Goal: Task Accomplishment & Management: Complete application form

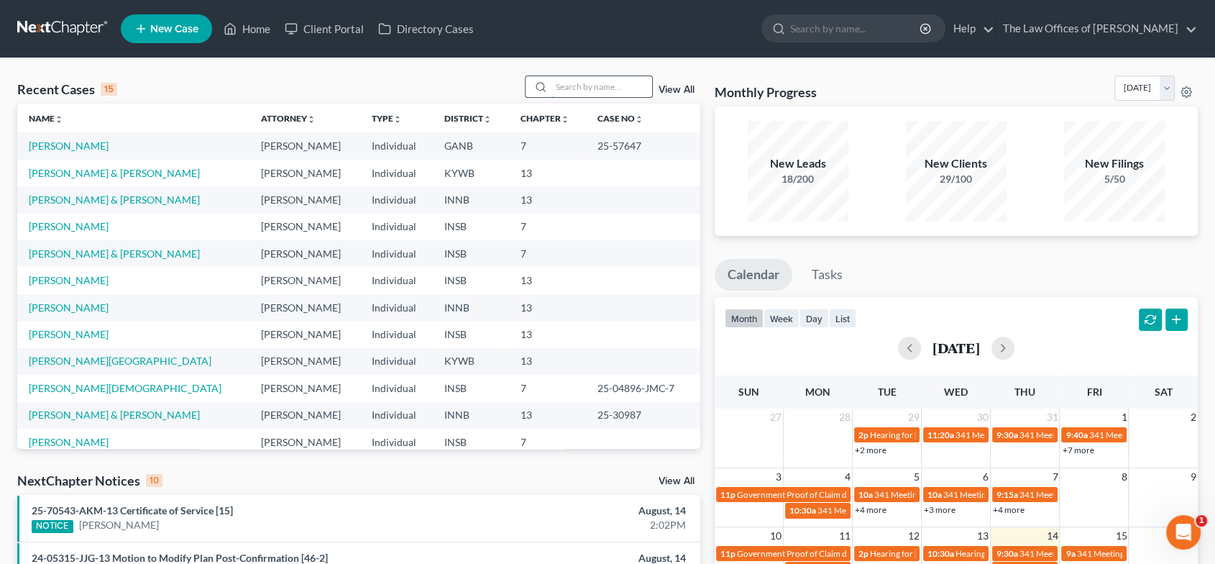
click at [604, 84] on input "search" at bounding box center [601, 86] width 101 height 21
type input "[PERSON_NAME]"
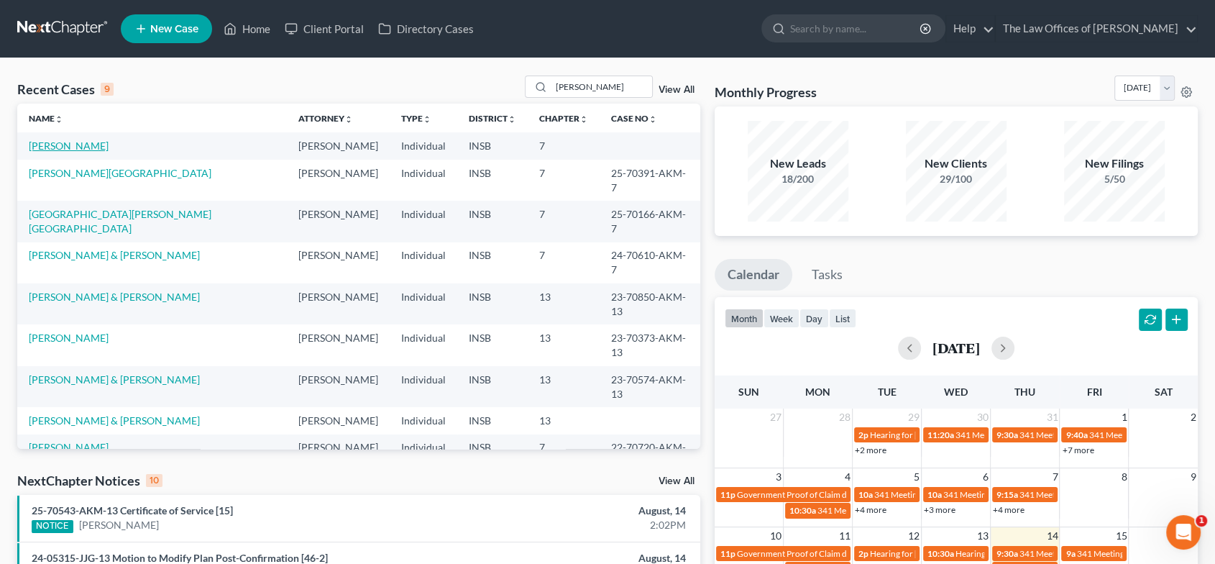
click at [76, 148] on link "[PERSON_NAME]" at bounding box center [69, 145] width 80 height 12
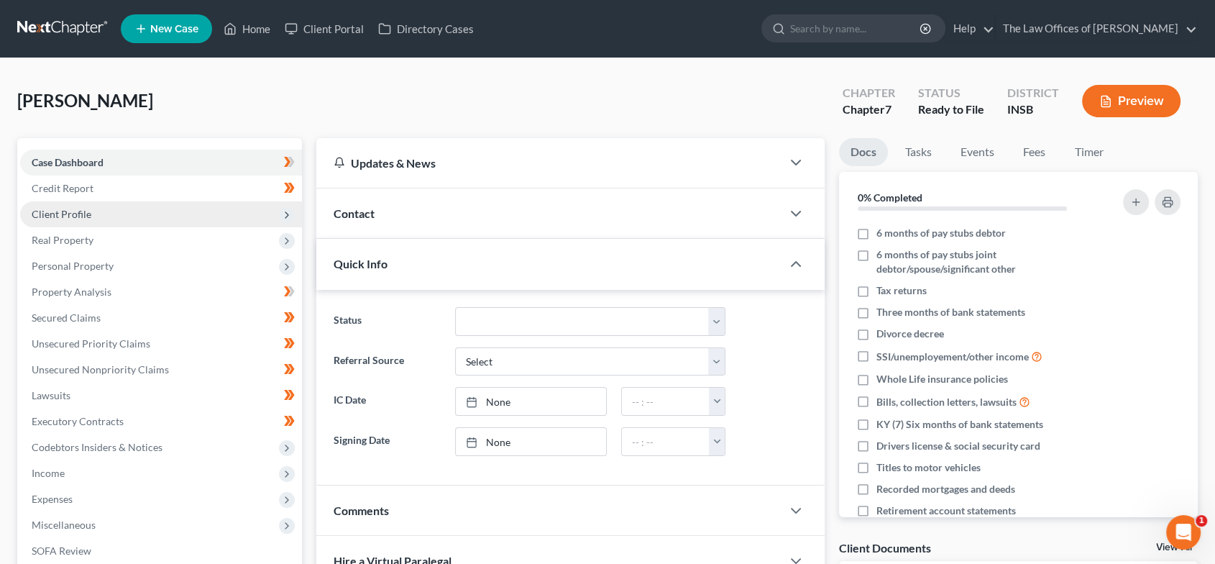
click at [183, 212] on span "Client Profile" at bounding box center [161, 214] width 282 height 26
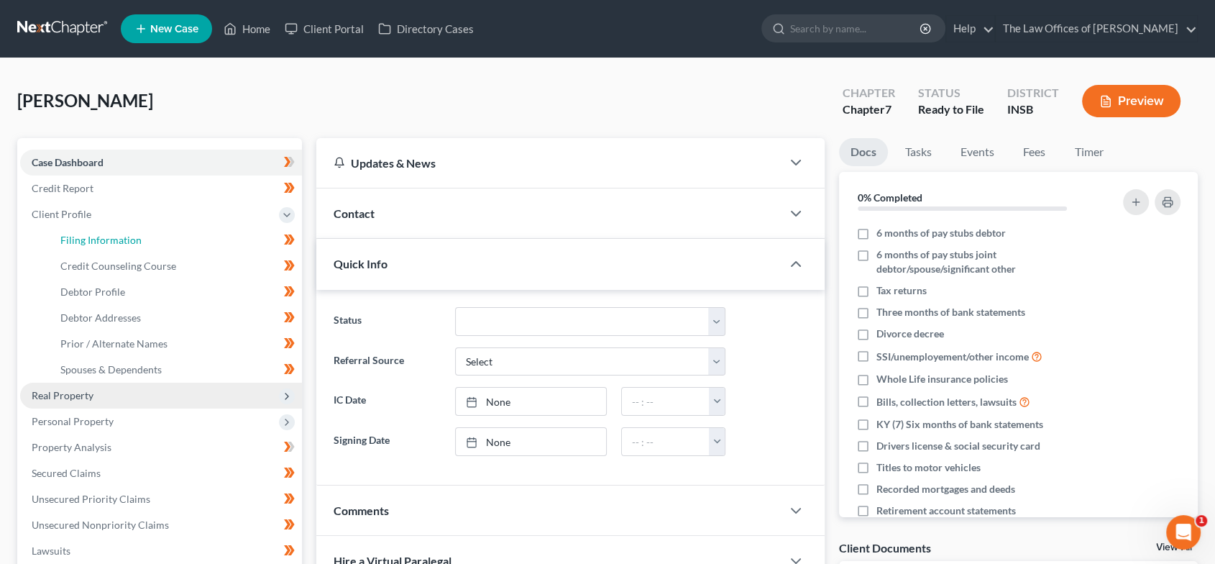
click at [181, 234] on link "Filing Information" at bounding box center [175, 240] width 253 height 26
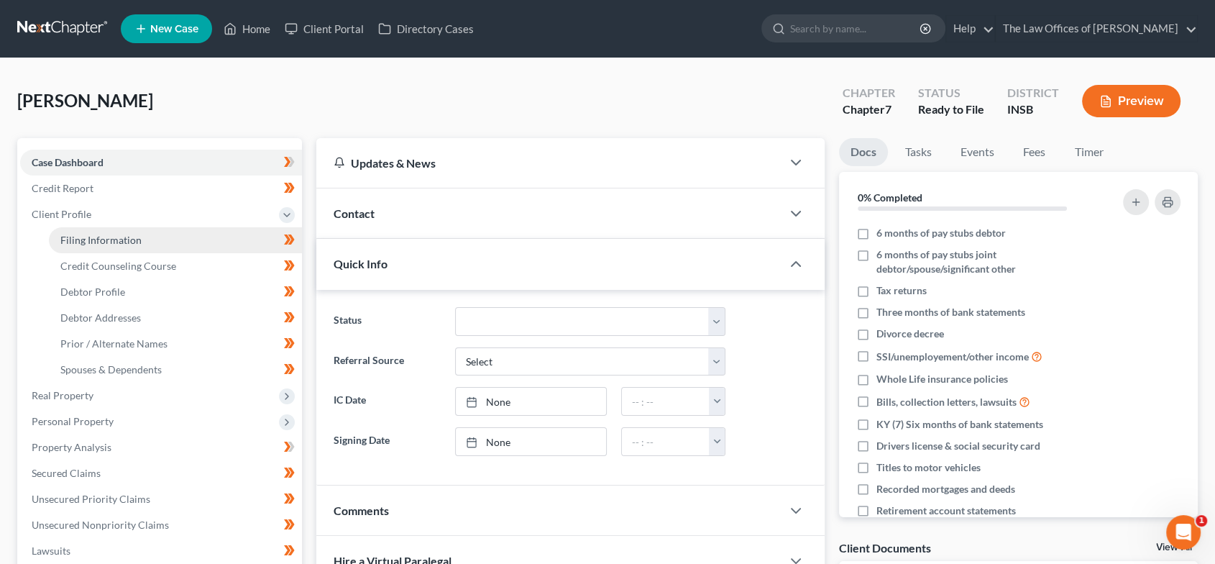
select select "1"
select select "0"
select select "28"
select select "0"
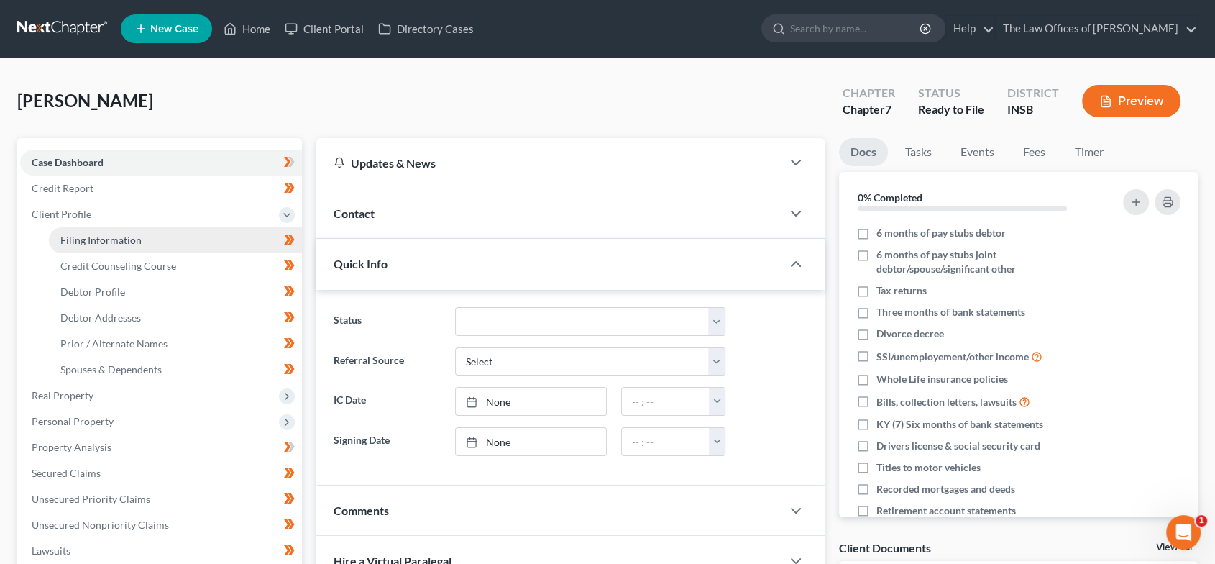
select select "15"
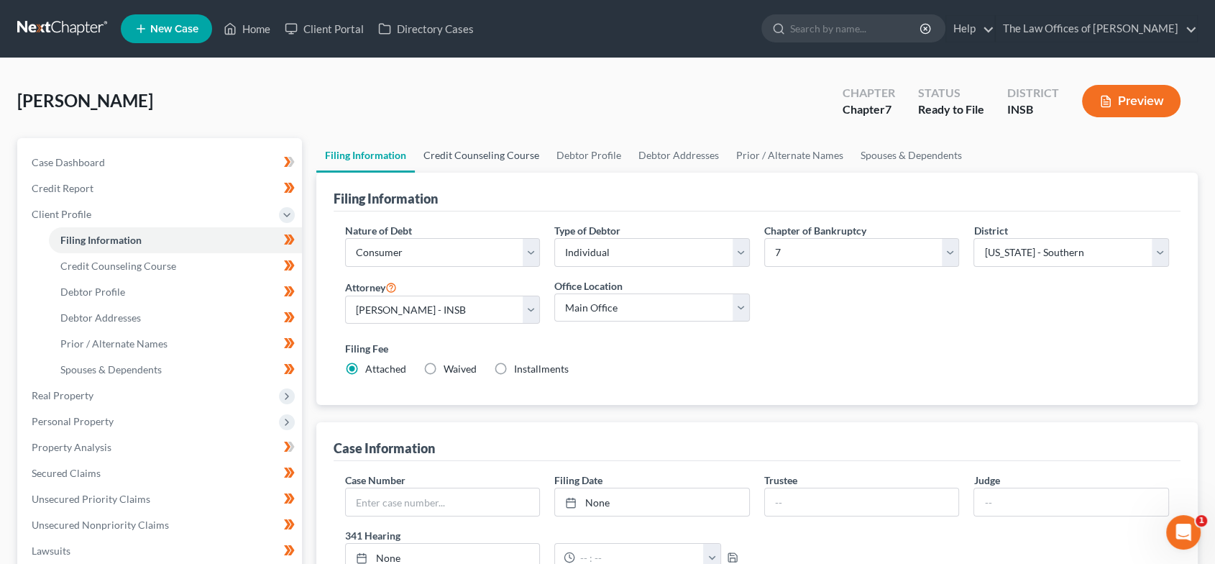
click at [487, 164] on link "Credit Counseling Course" at bounding box center [481, 155] width 133 height 35
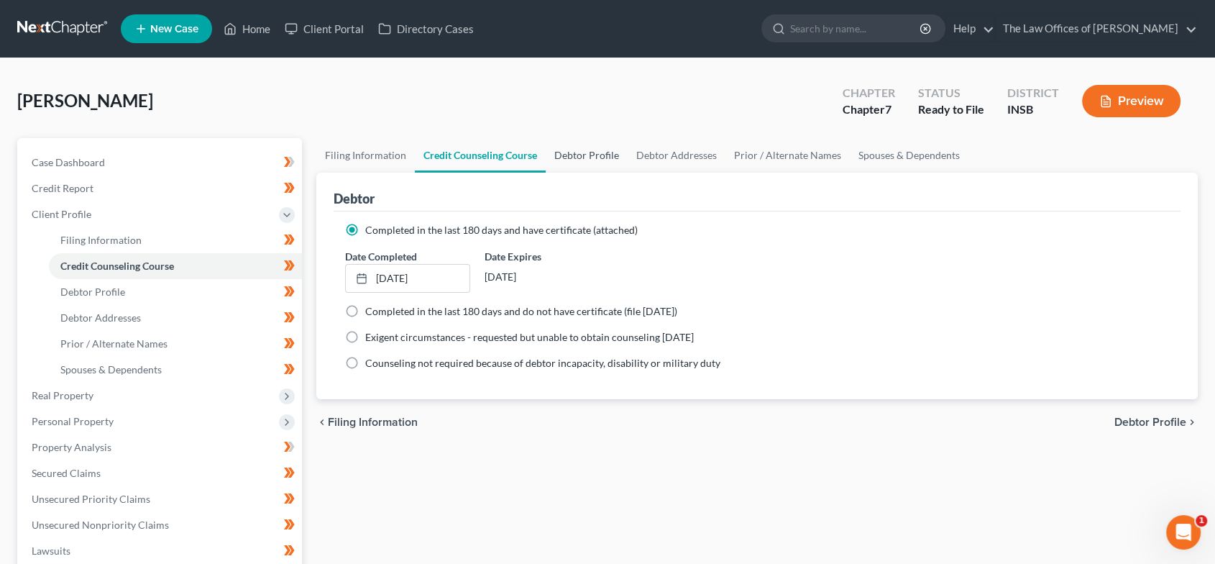
click at [576, 154] on link "Debtor Profile" at bounding box center [587, 155] width 82 height 35
select select "0"
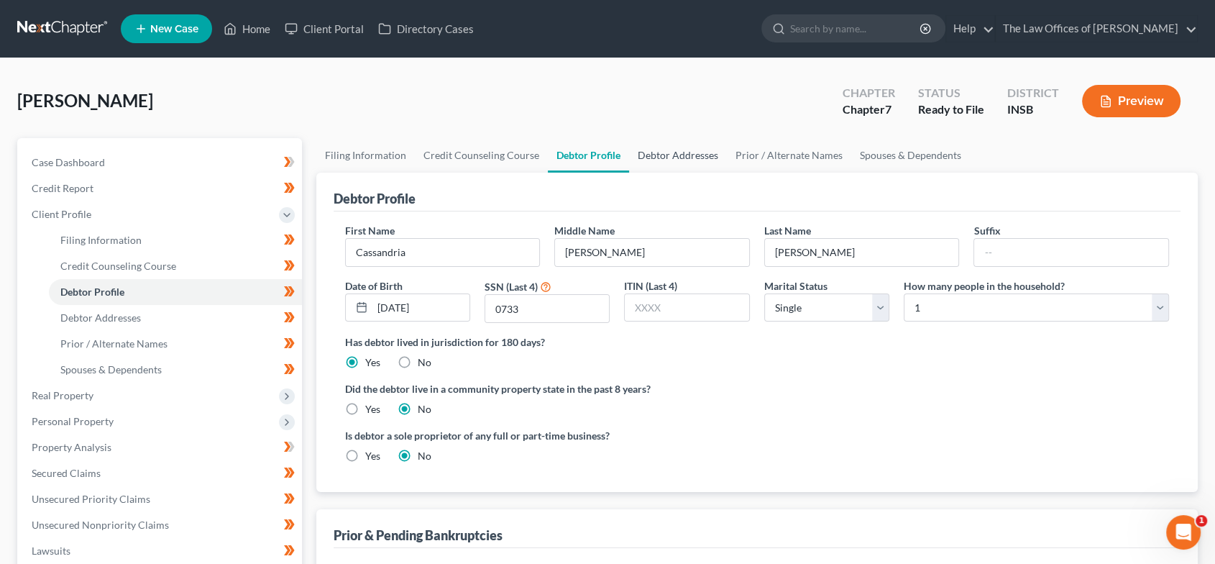
click at [666, 155] on link "Debtor Addresses" at bounding box center [678, 155] width 98 height 35
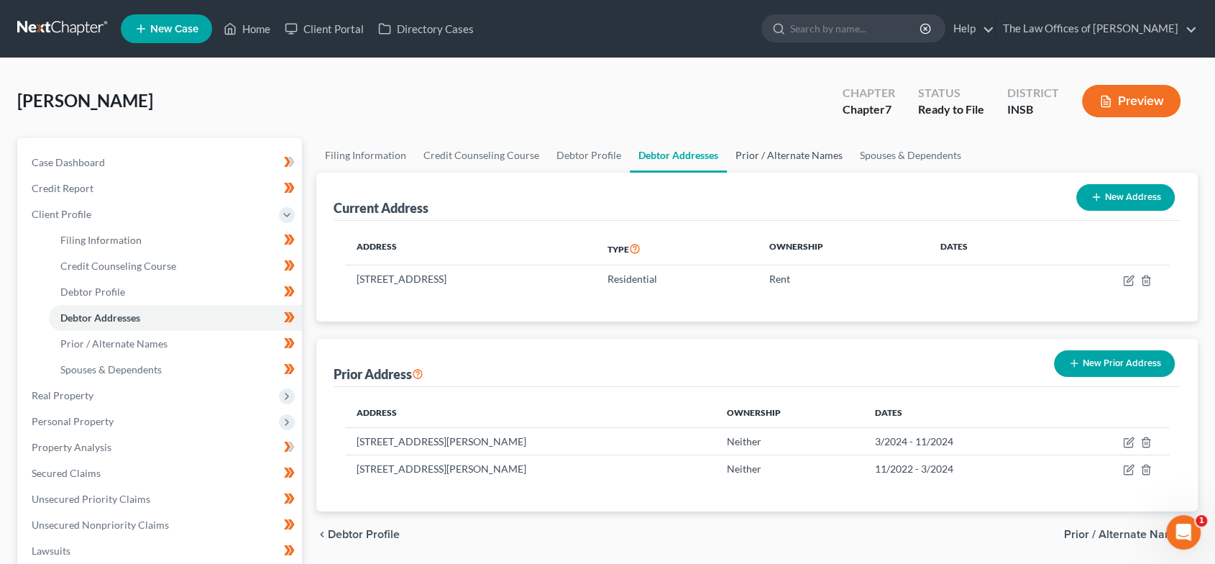
click at [778, 153] on link "Prior / Alternate Names" at bounding box center [789, 155] width 124 height 35
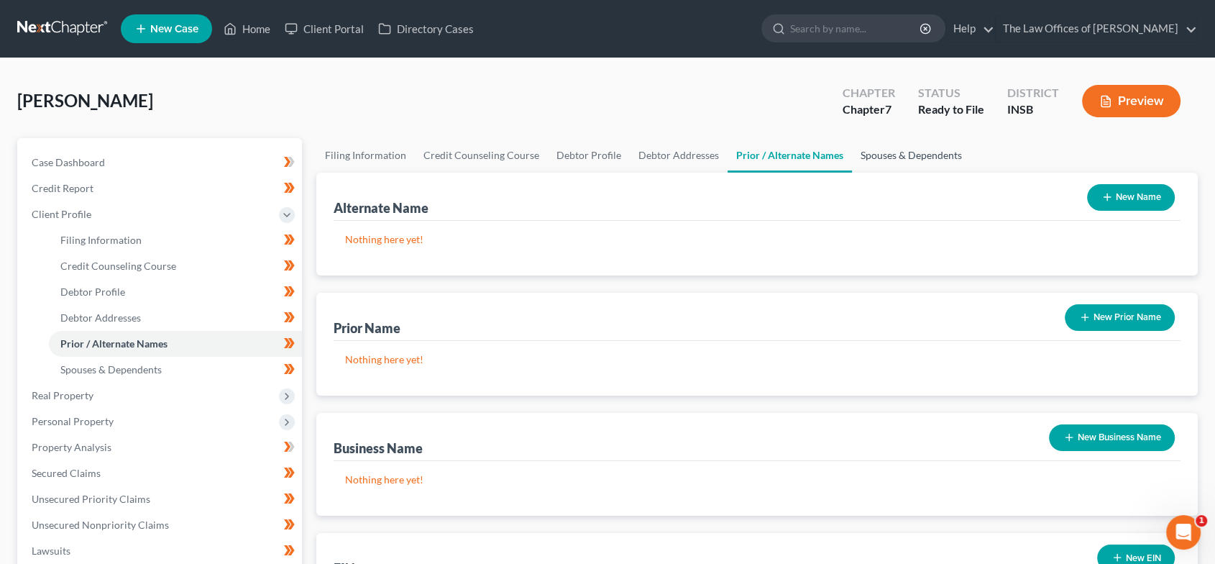
click at [932, 157] on link "Spouses & Dependents" at bounding box center [911, 155] width 119 height 35
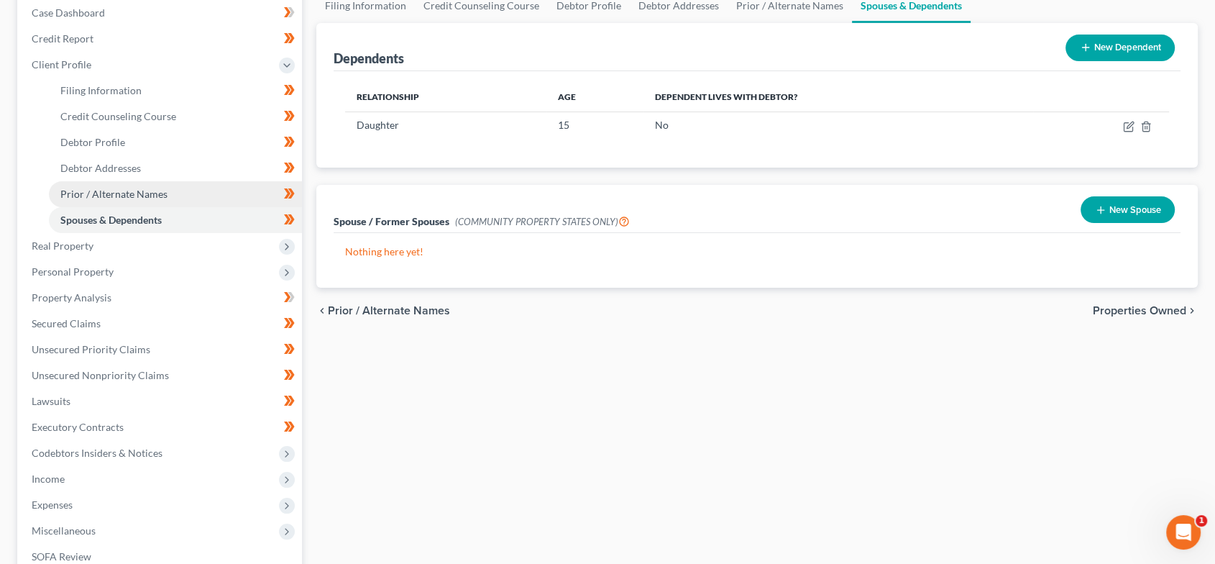
scroll to position [180, 0]
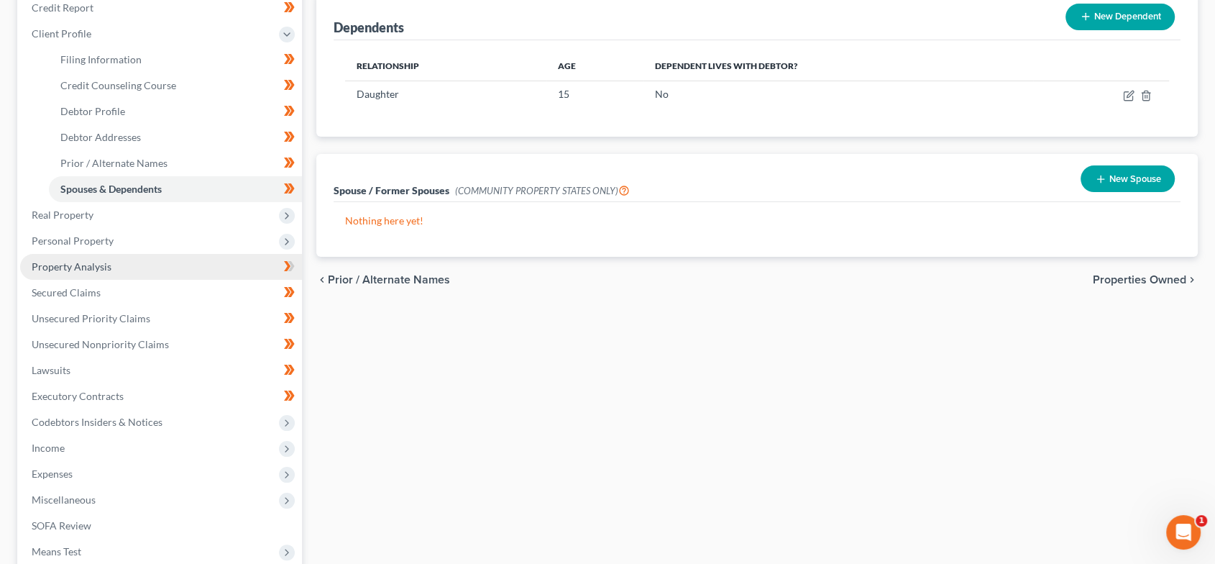
click at [124, 266] on link "Property Analysis" at bounding box center [161, 267] width 282 height 26
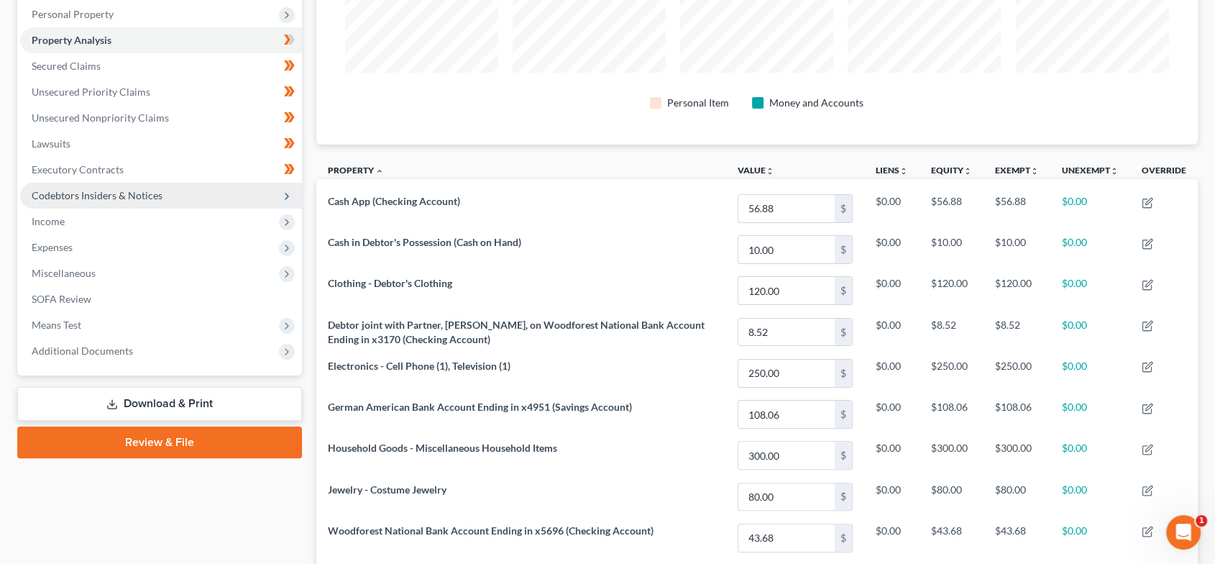
scroll to position [257, 0]
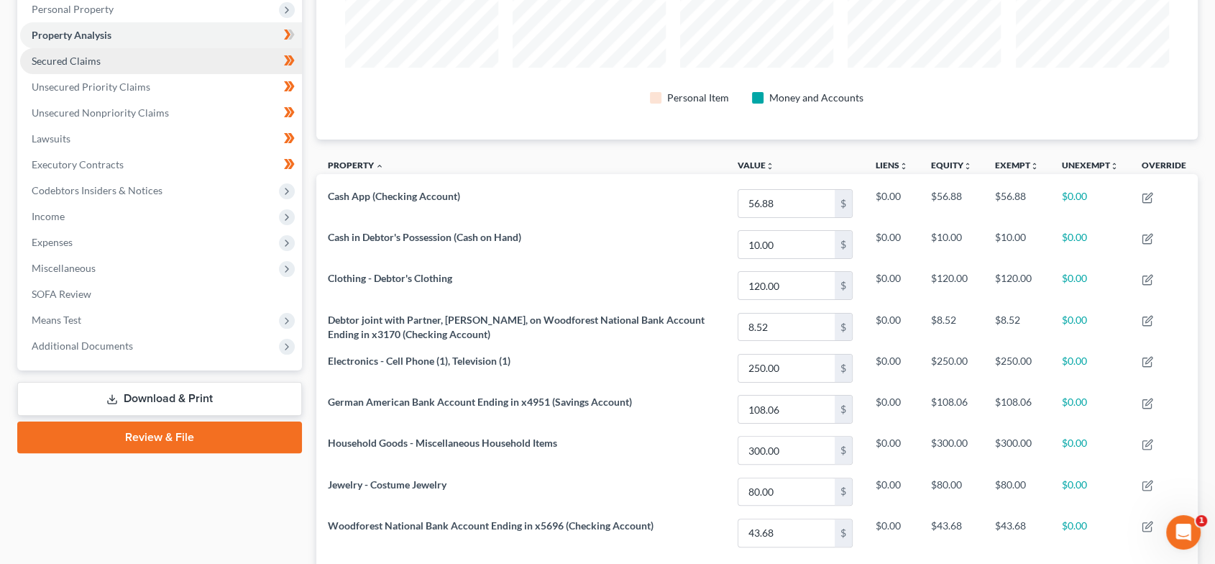
drag, startPoint x: 160, startPoint y: 57, endPoint x: 161, endPoint y: 68, distance: 10.9
click at [160, 57] on link "Secured Claims" at bounding box center [161, 61] width 282 height 26
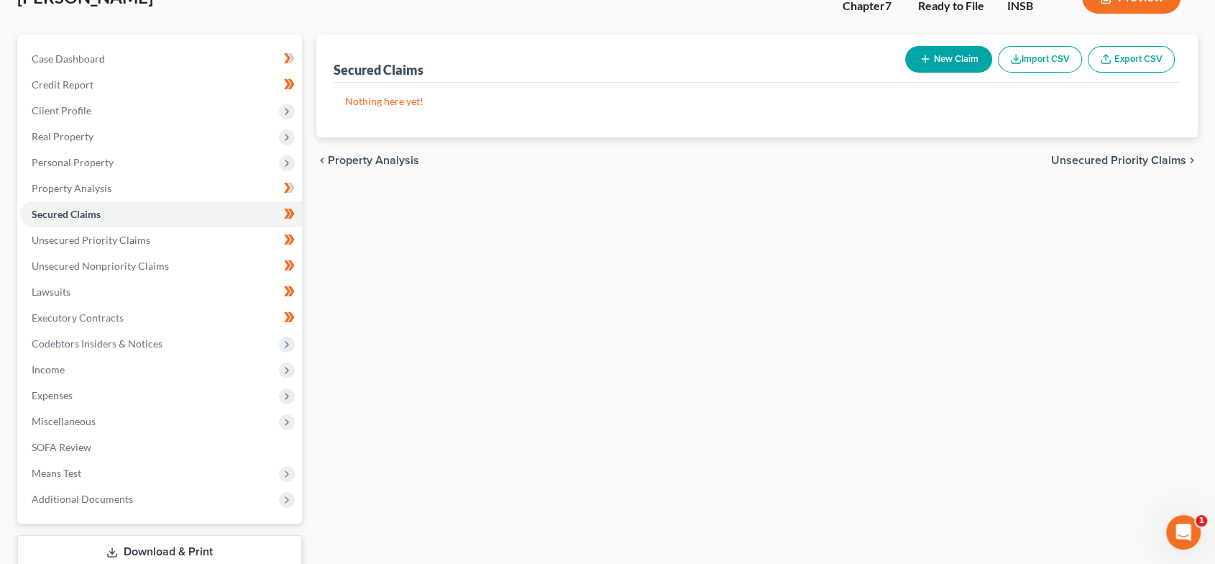
scroll to position [114, 0]
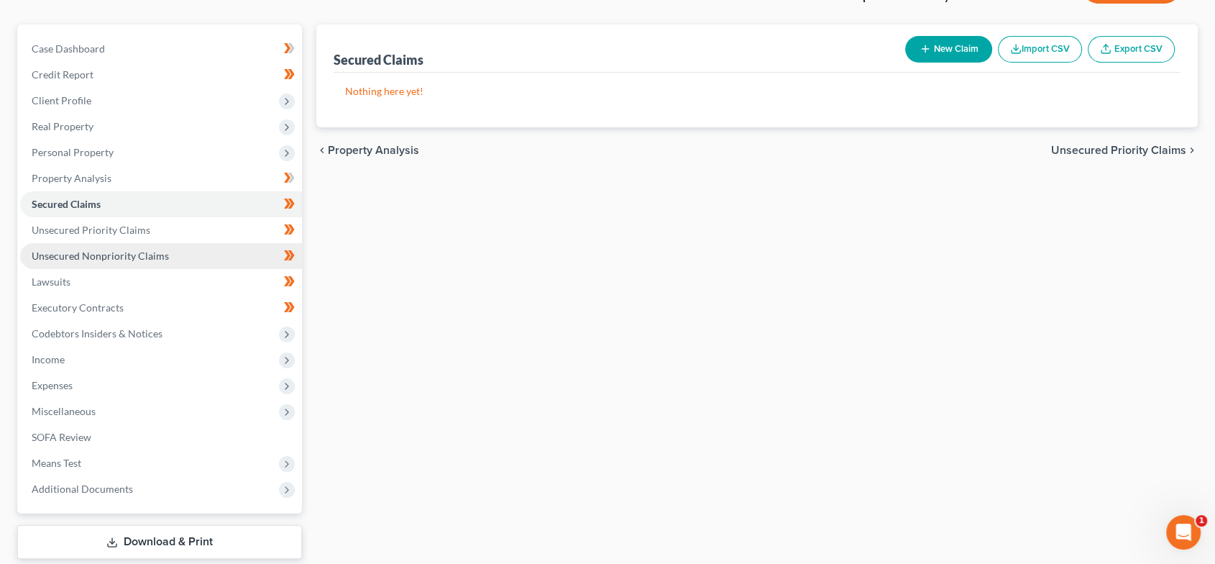
click at [160, 259] on span "Unsecured Nonpriority Claims" at bounding box center [100, 255] width 137 height 12
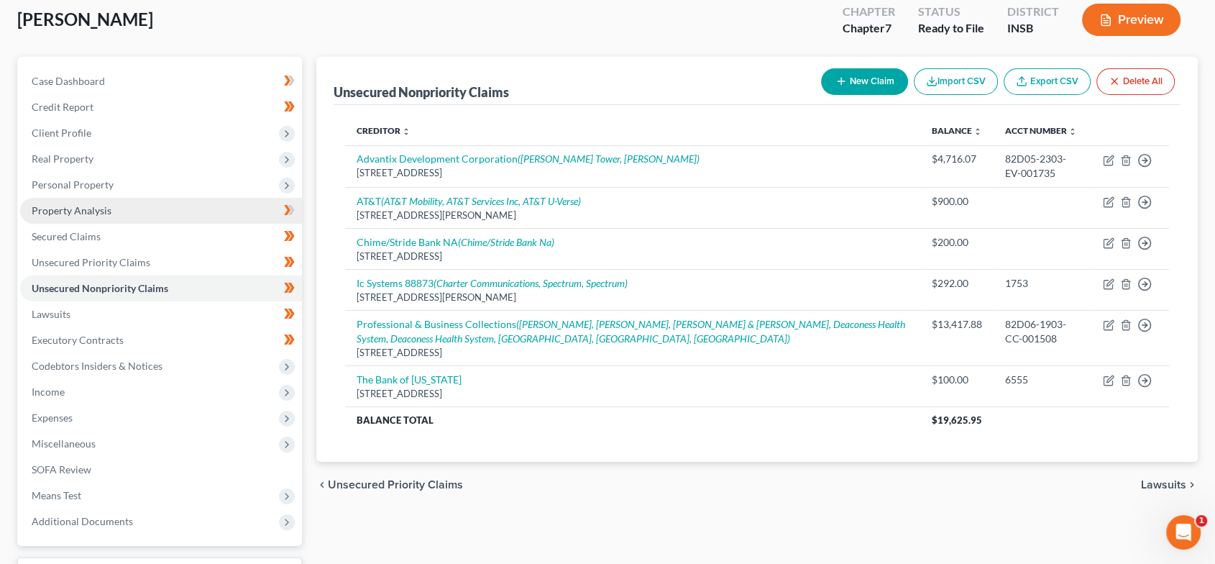
scroll to position [144, 0]
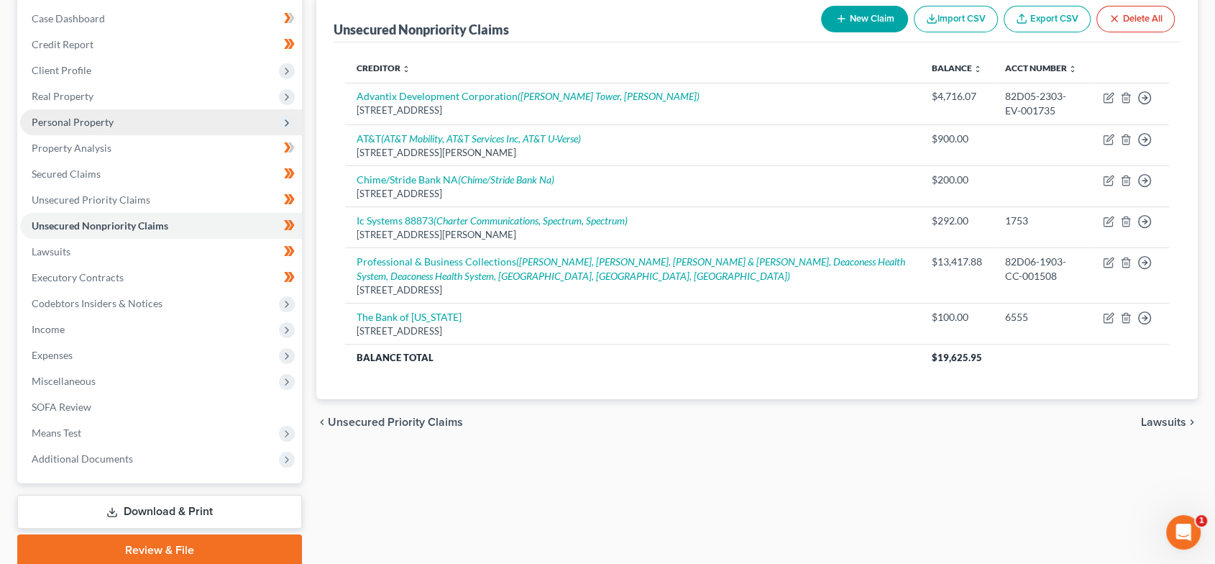
click at [71, 120] on span "Personal Property" at bounding box center [73, 122] width 82 height 12
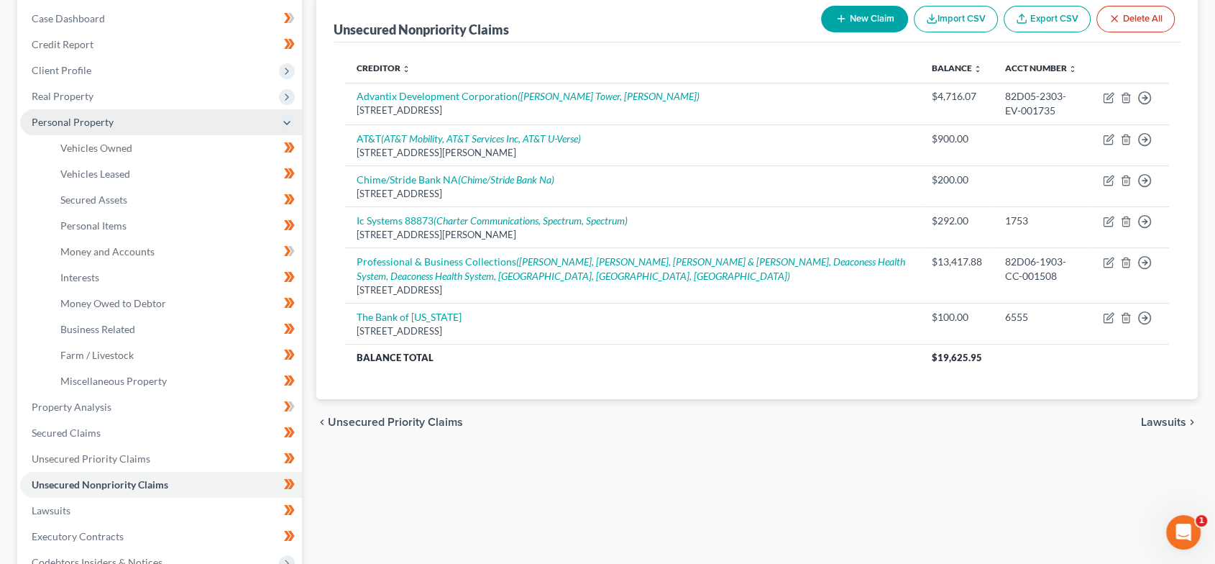
click at [75, 125] on span "Personal Property" at bounding box center [73, 122] width 82 height 12
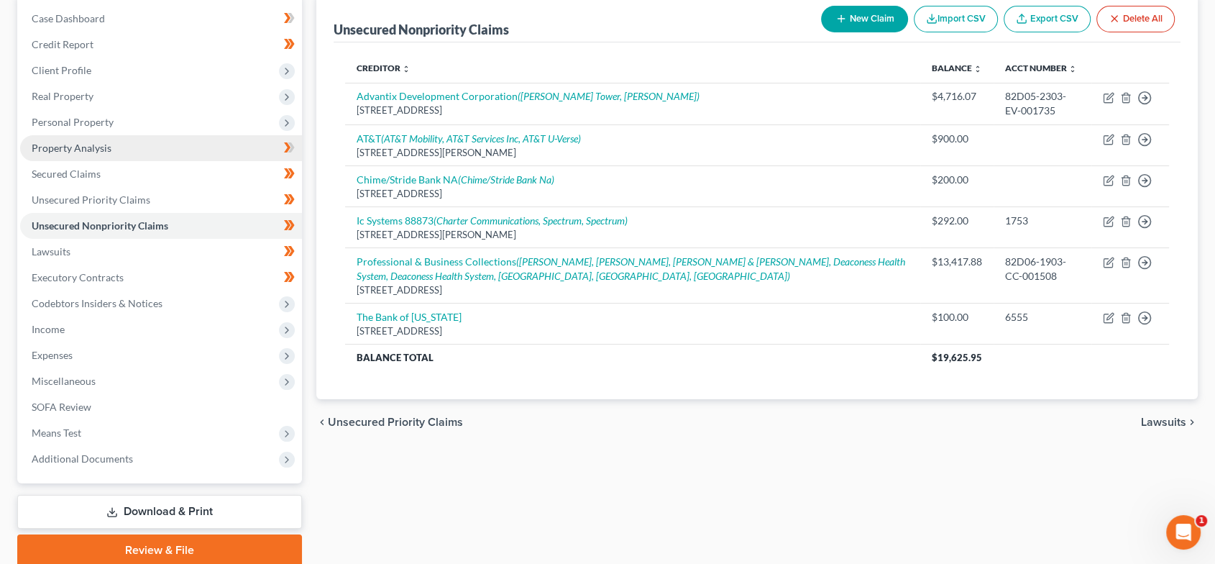
click at [101, 143] on span "Property Analysis" at bounding box center [72, 148] width 80 height 12
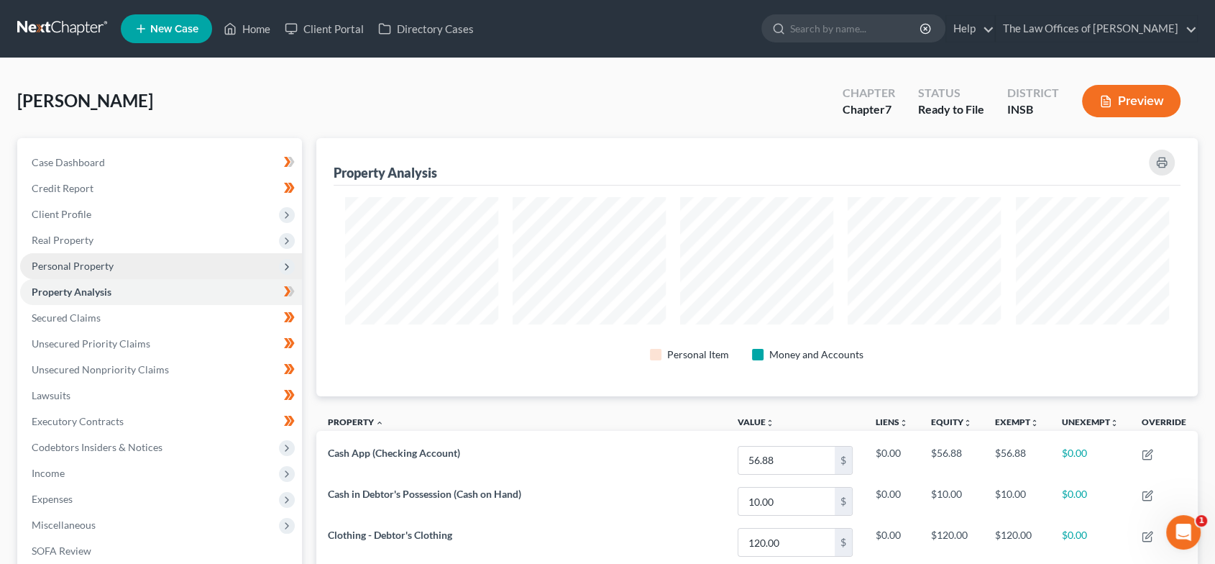
scroll to position [718734, 718111]
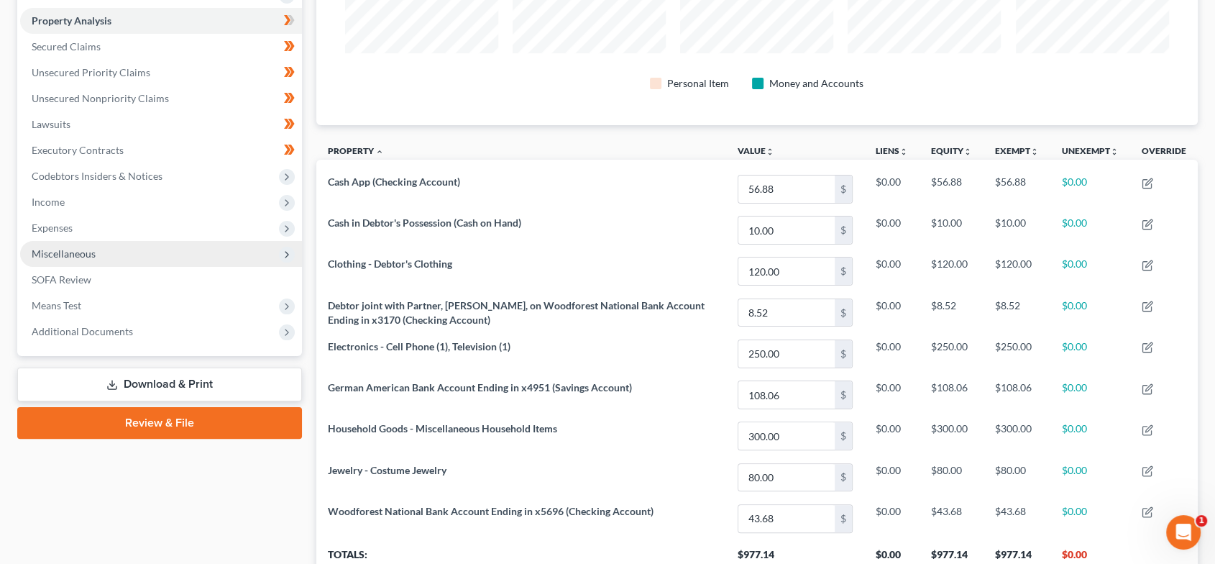
click at [55, 249] on span "Miscellaneous" at bounding box center [64, 253] width 64 height 12
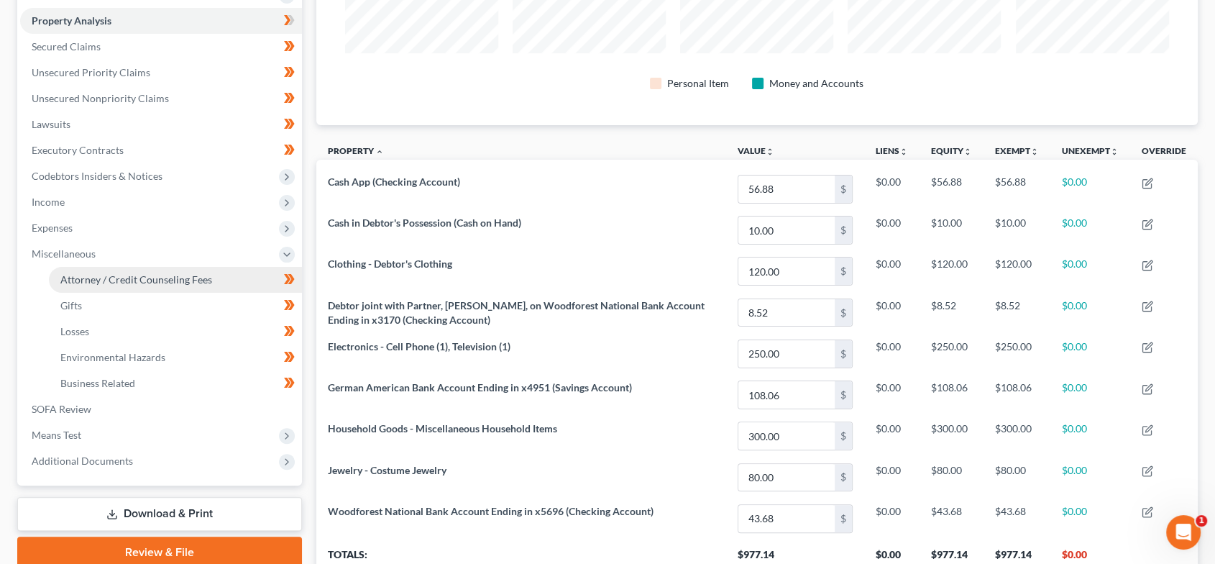
click at [64, 276] on span "Attorney / Credit Counseling Fees" at bounding box center [136, 279] width 152 height 12
select select "17"
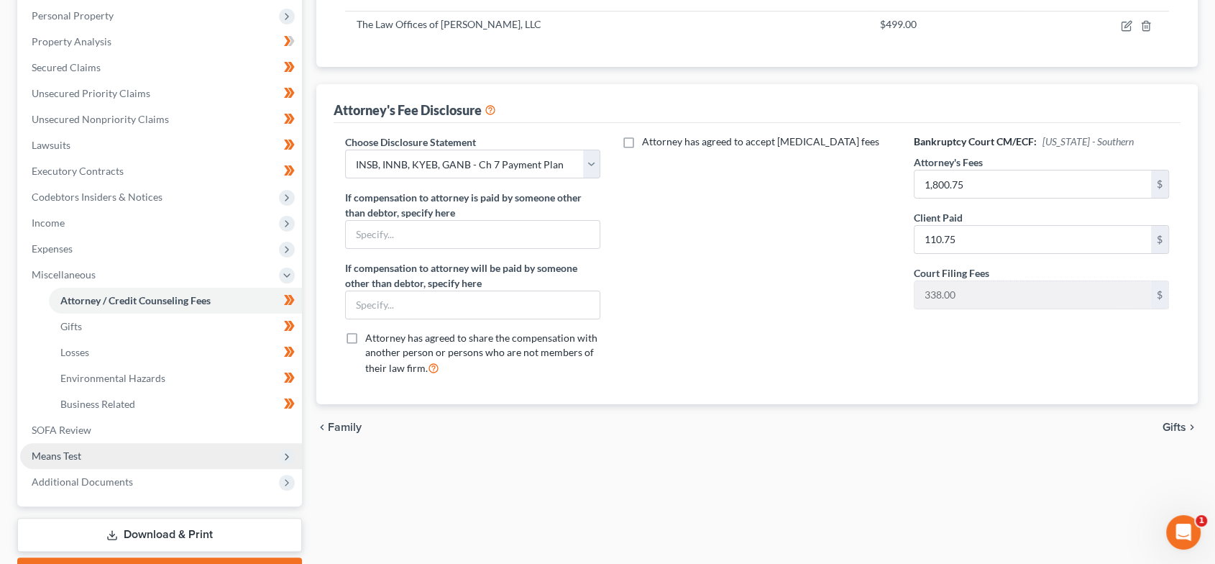
click at [121, 447] on span "Means Test" at bounding box center [161, 456] width 282 height 26
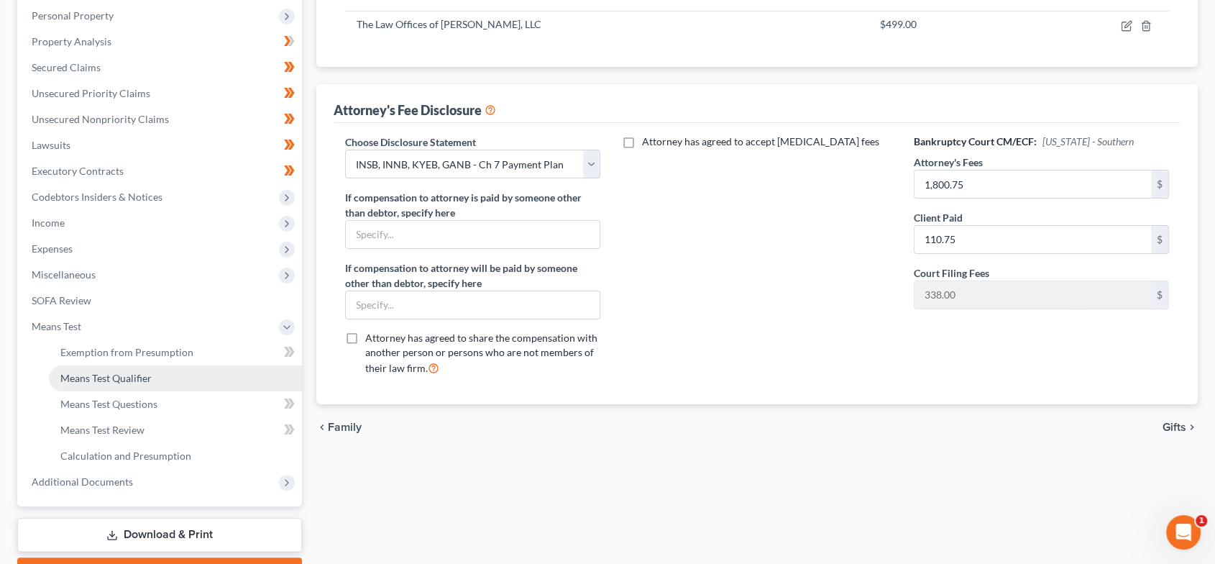
click at [130, 378] on span "Means Test Qualifier" at bounding box center [105, 378] width 91 height 12
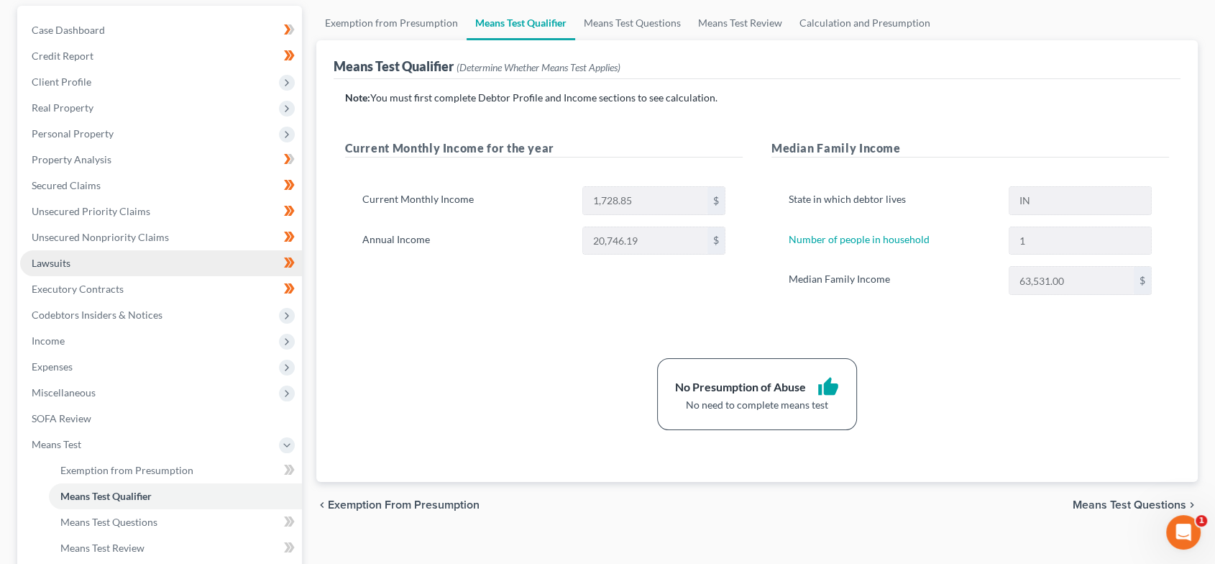
scroll to position [156, 0]
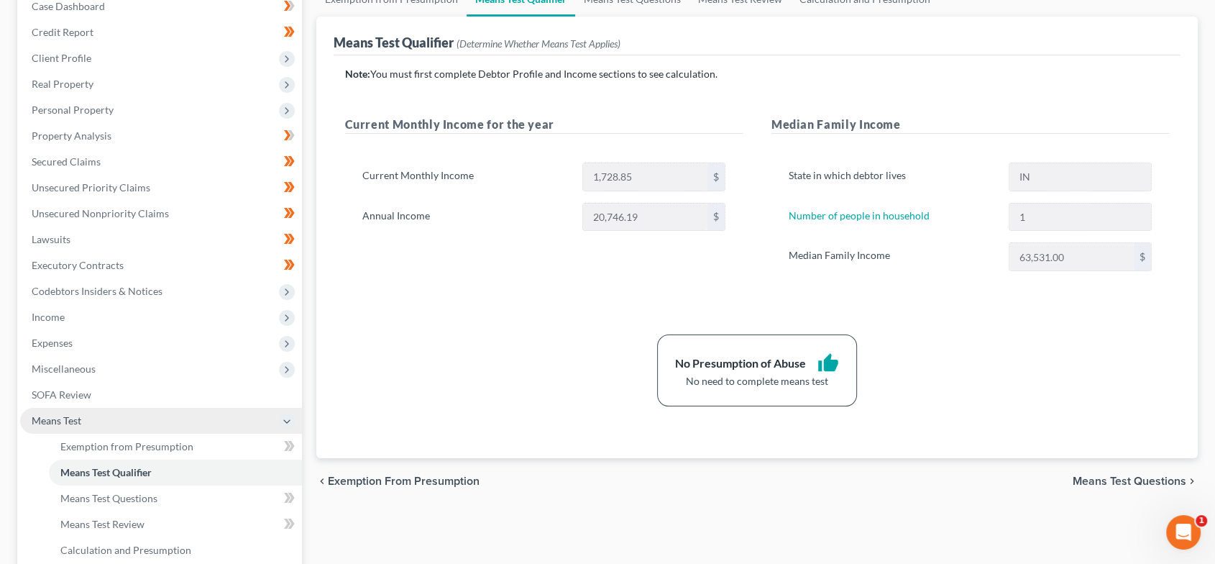
drag, startPoint x: 209, startPoint y: 413, endPoint x: 233, endPoint y: 415, distance: 23.8
click at [209, 413] on span "Means Test" at bounding box center [161, 421] width 282 height 26
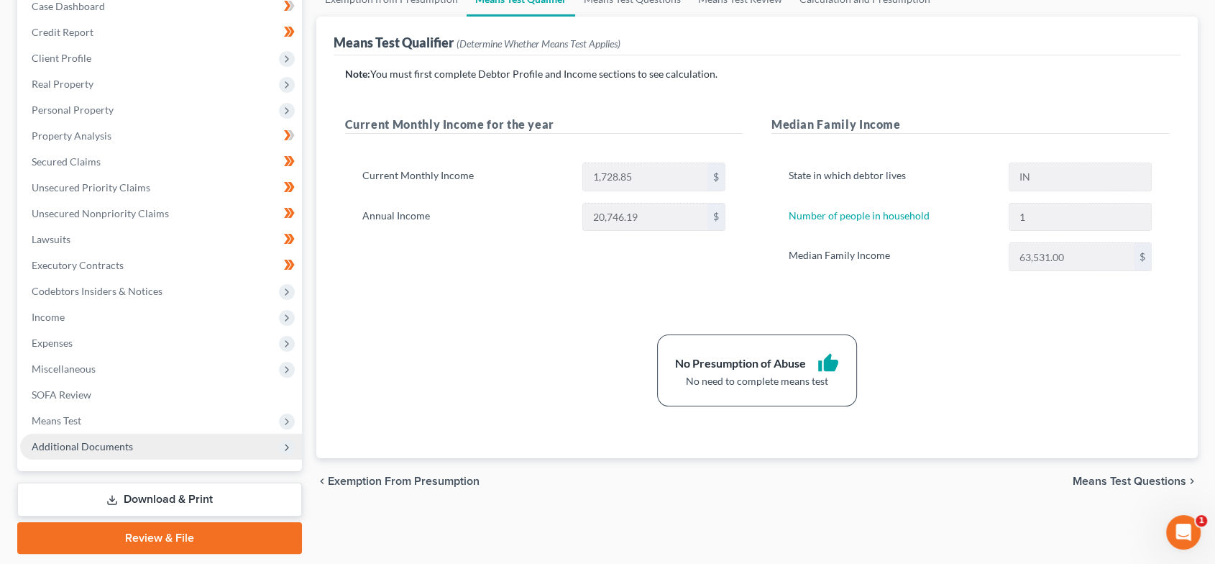
click at [142, 446] on span "Additional Documents" at bounding box center [161, 447] width 282 height 26
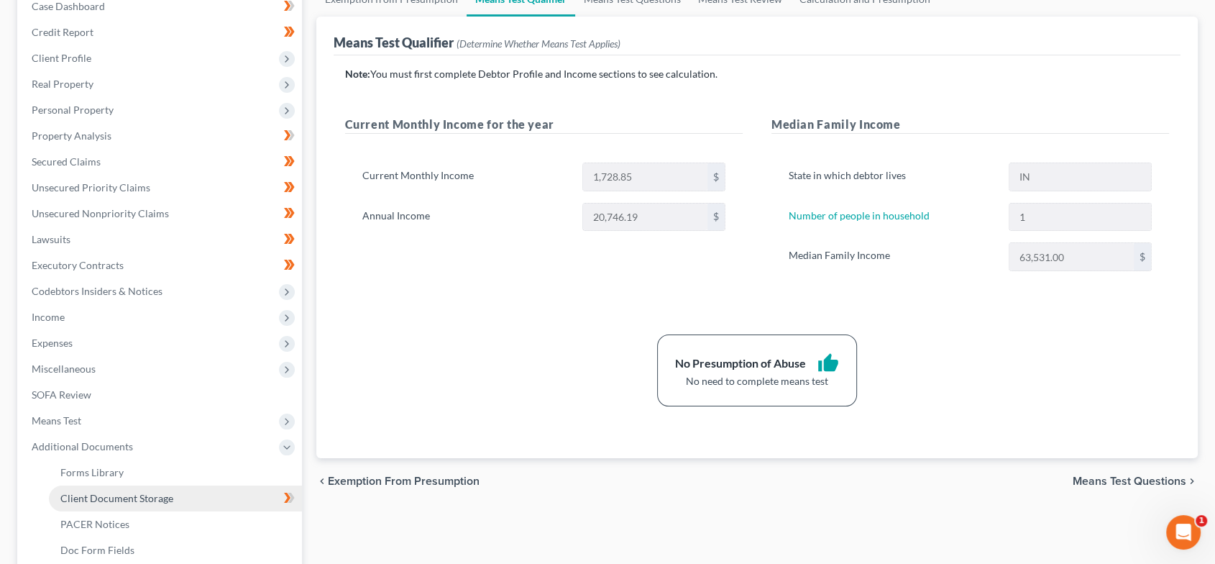
click at [185, 492] on link "Client Document Storage" at bounding box center [175, 498] width 253 height 26
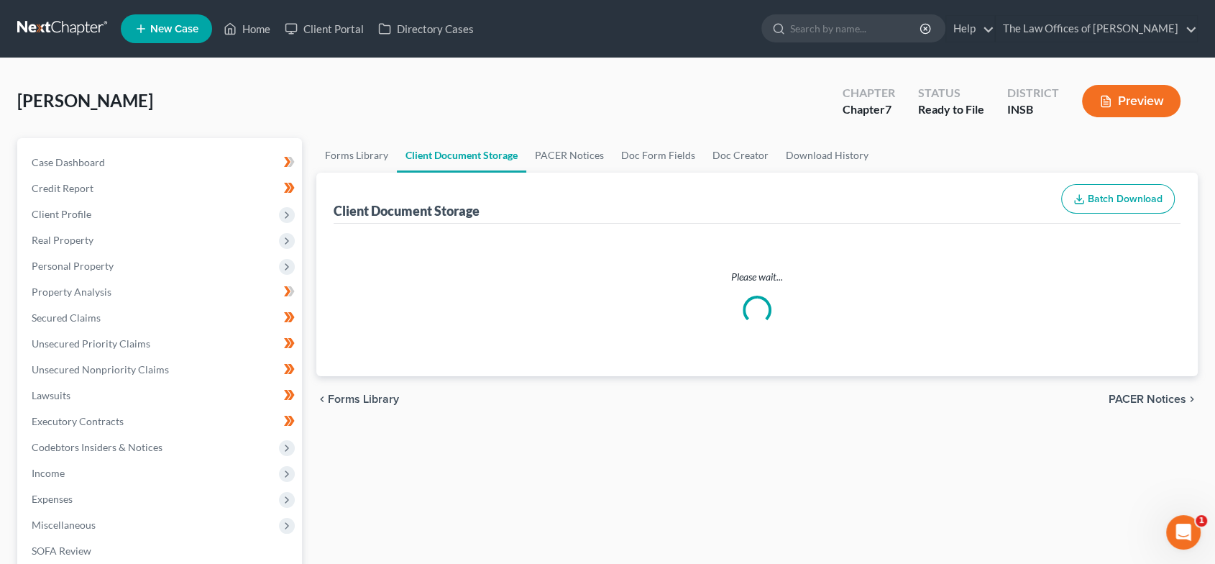
select select "9"
select select "15"
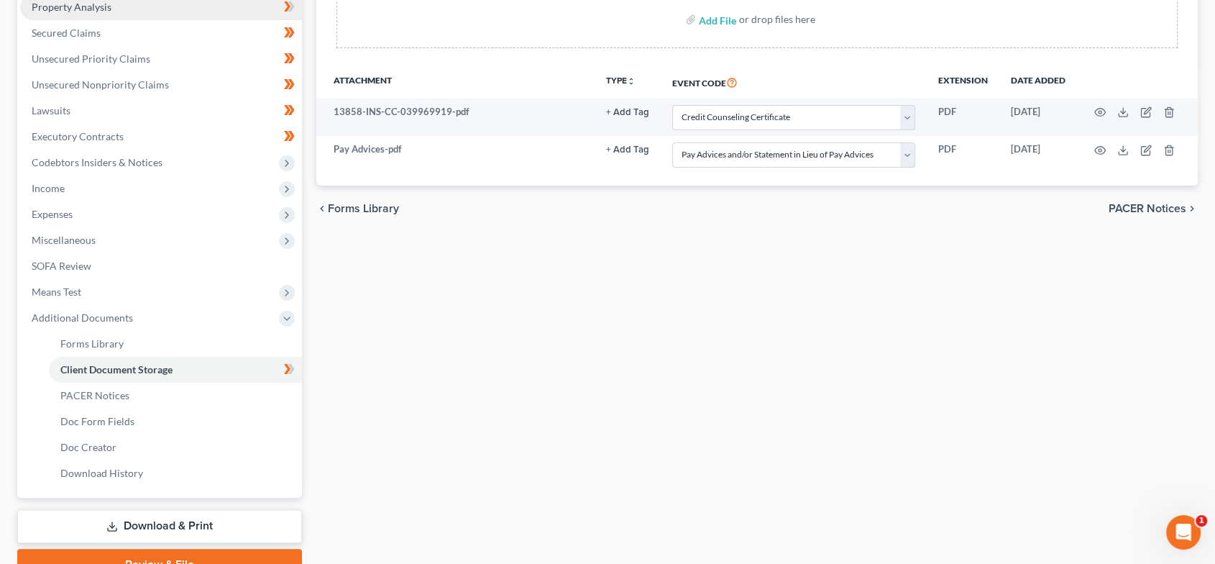
scroll to position [355, 0]
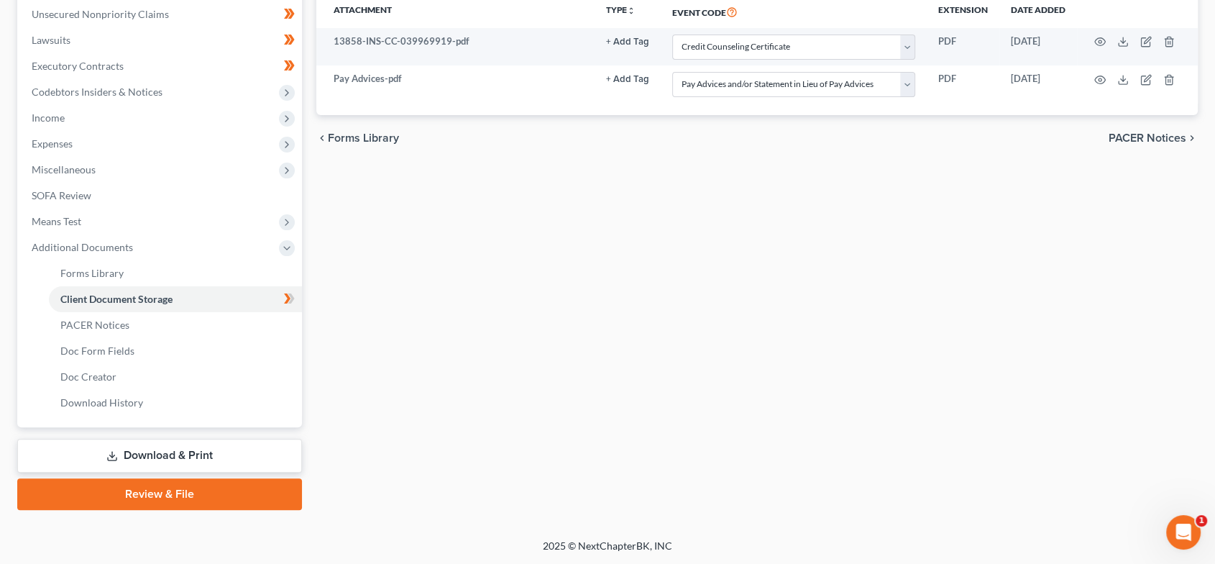
click at [201, 492] on link "Review & File" at bounding box center [159, 494] width 285 height 32
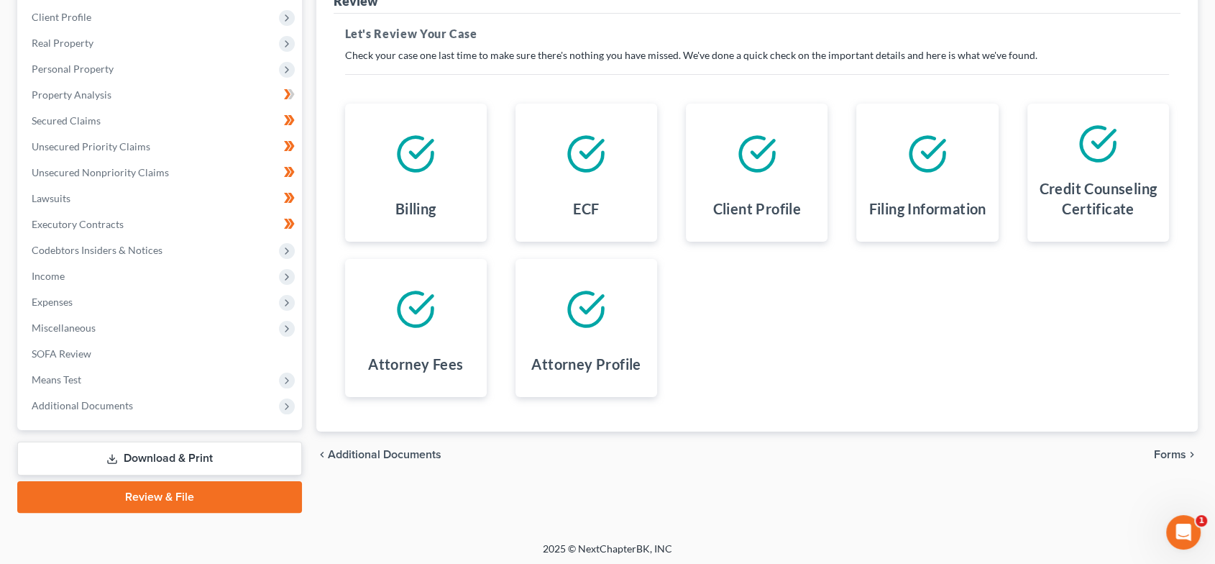
scroll to position [200, 0]
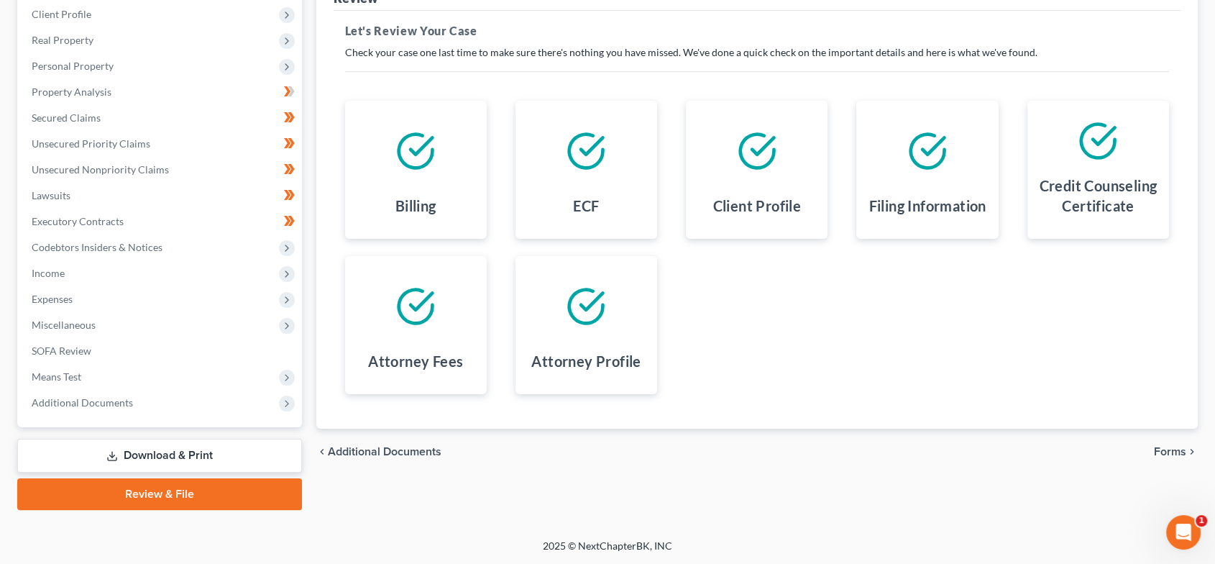
click at [1172, 453] on span "Forms" at bounding box center [1170, 452] width 32 height 12
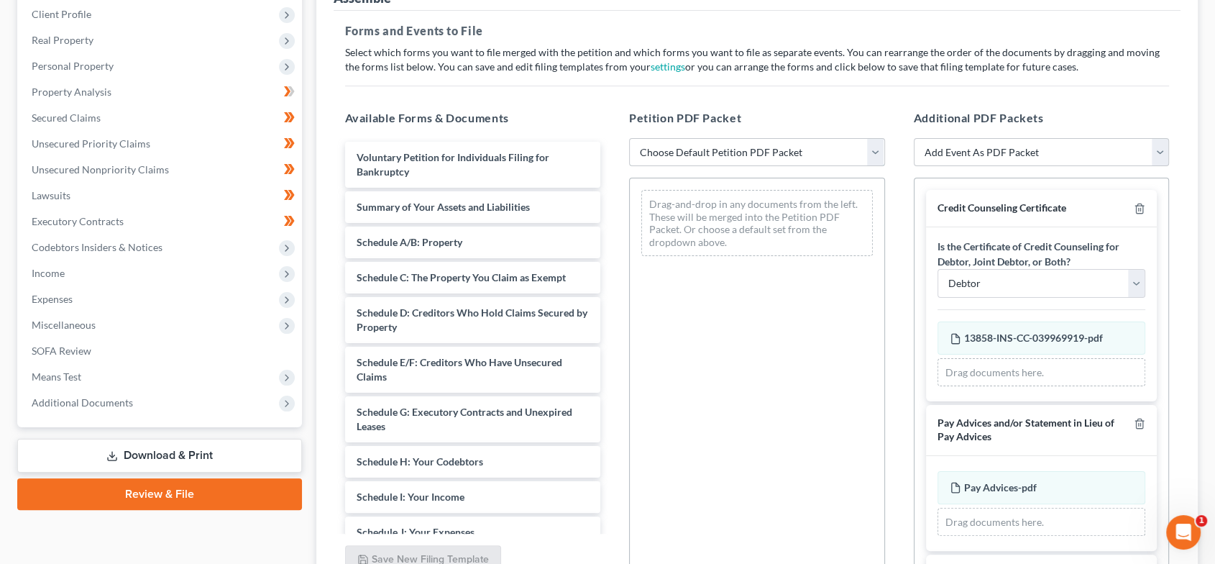
drag, startPoint x: 667, startPoint y: 150, endPoint x: 667, endPoint y: 161, distance: 10.8
click at [668, 150] on select "Choose Default Petition PDF Packet Emergency Filing (Voluntary Petition and Cre…" at bounding box center [757, 152] width 256 height 29
select select "1"
click at [629, 138] on select "Choose Default Petition PDF Packet Emergency Filing (Voluntary Petition and Cre…" at bounding box center [757, 152] width 256 height 29
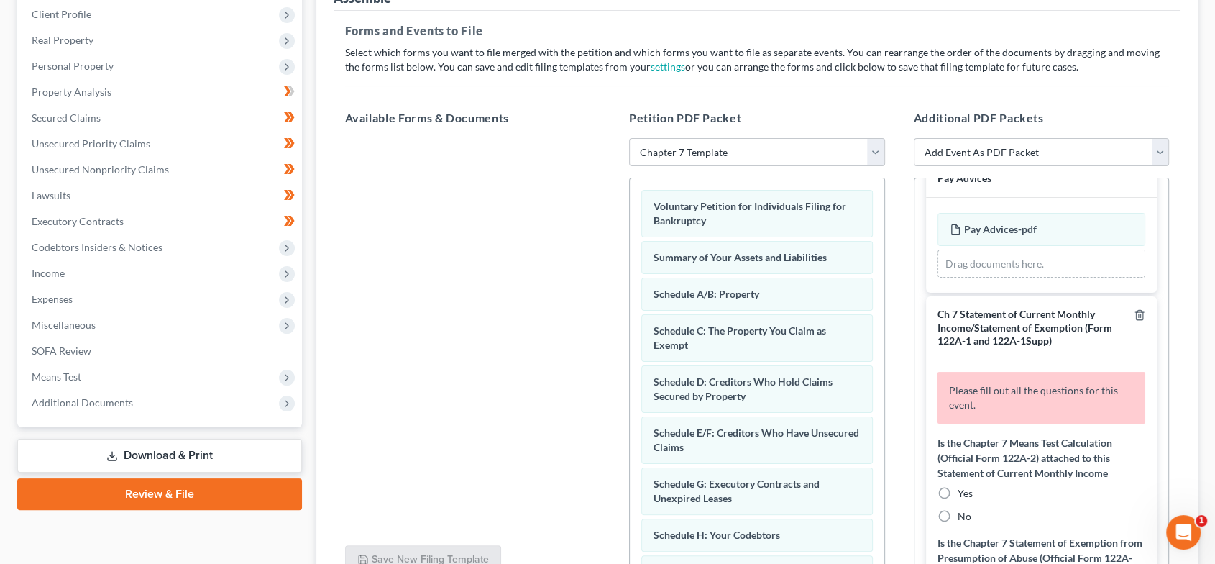
scroll to position [287, 0]
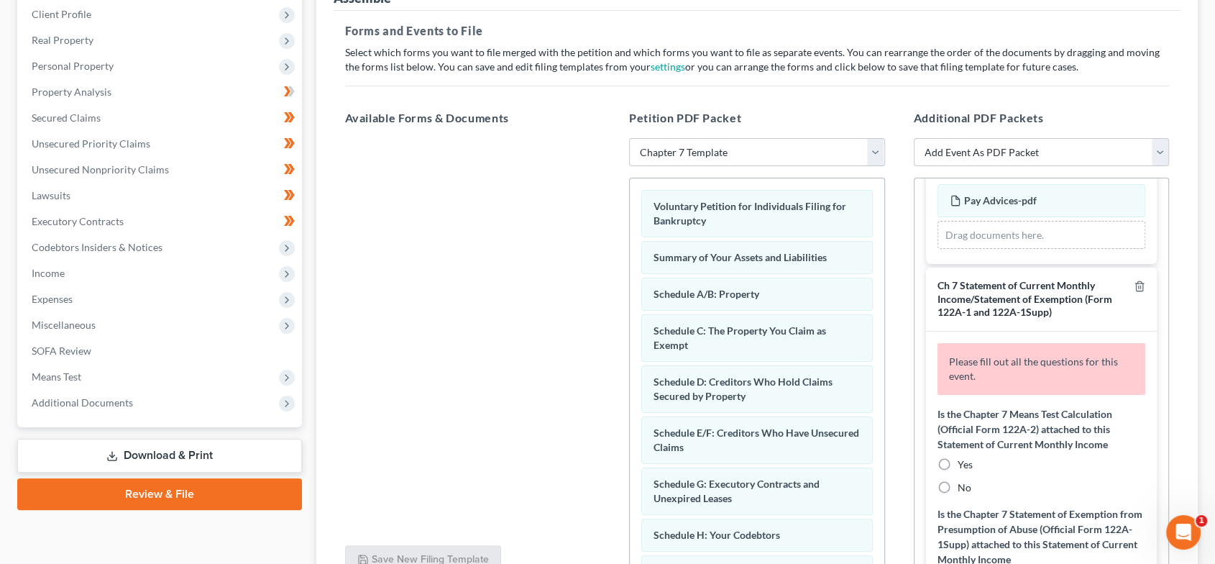
click at [958, 482] on label "No" at bounding box center [965, 487] width 14 height 14
click at [963, 482] on input "No" at bounding box center [967, 484] width 9 height 9
radio input "true"
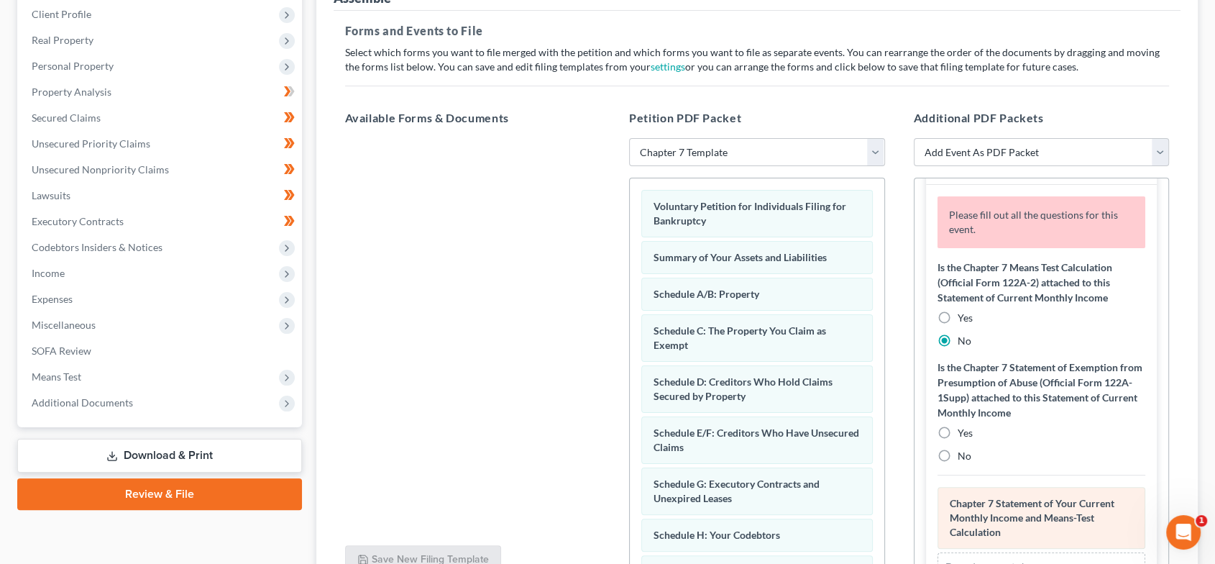
scroll to position [480, 0]
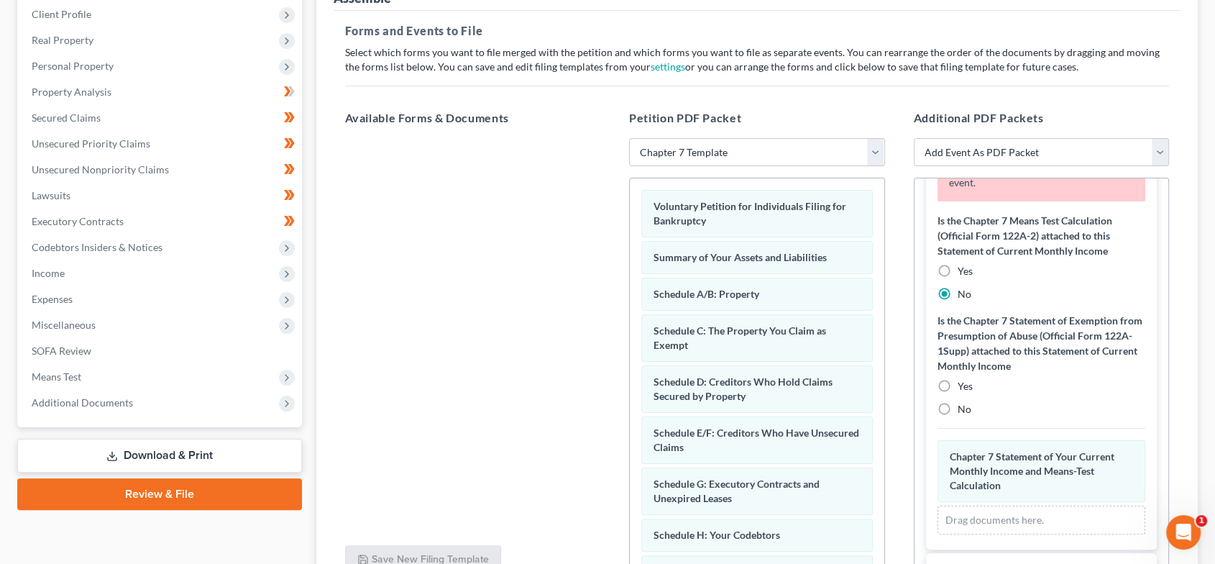
click at [955, 411] on div "No" at bounding box center [1042, 409] width 209 height 14
click at [958, 408] on label "No" at bounding box center [965, 409] width 14 height 14
click at [963, 408] on input "No" at bounding box center [967, 406] width 9 height 9
radio input "true"
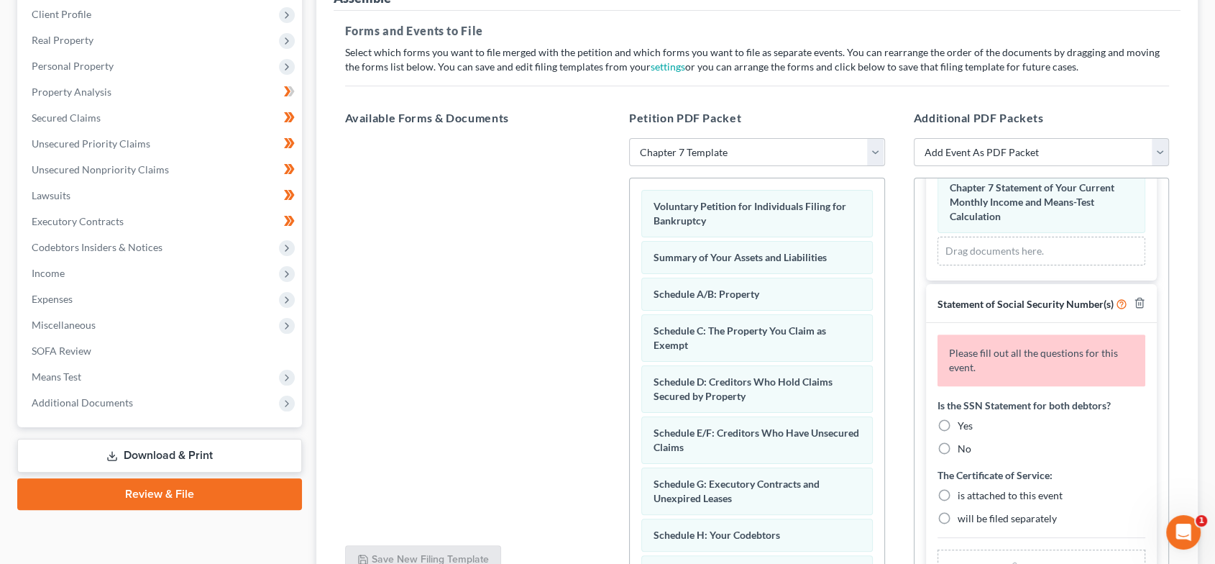
scroll to position [731, 0]
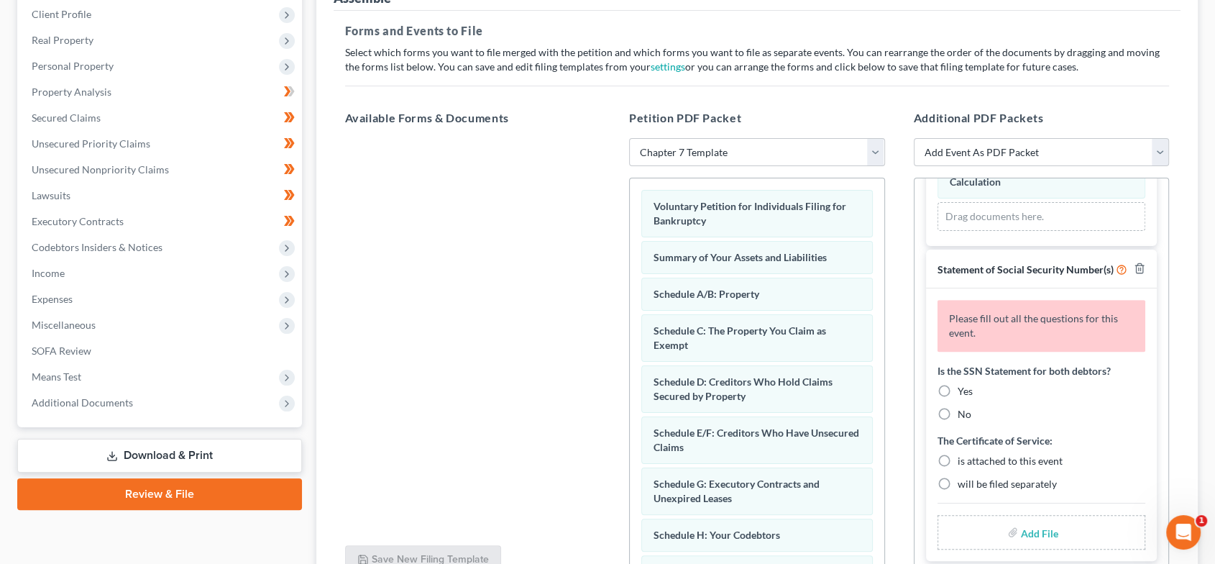
click at [958, 388] on label "Yes" at bounding box center [965, 391] width 15 height 14
click at [963, 388] on input "Yes" at bounding box center [967, 388] width 9 height 9
radio input "true"
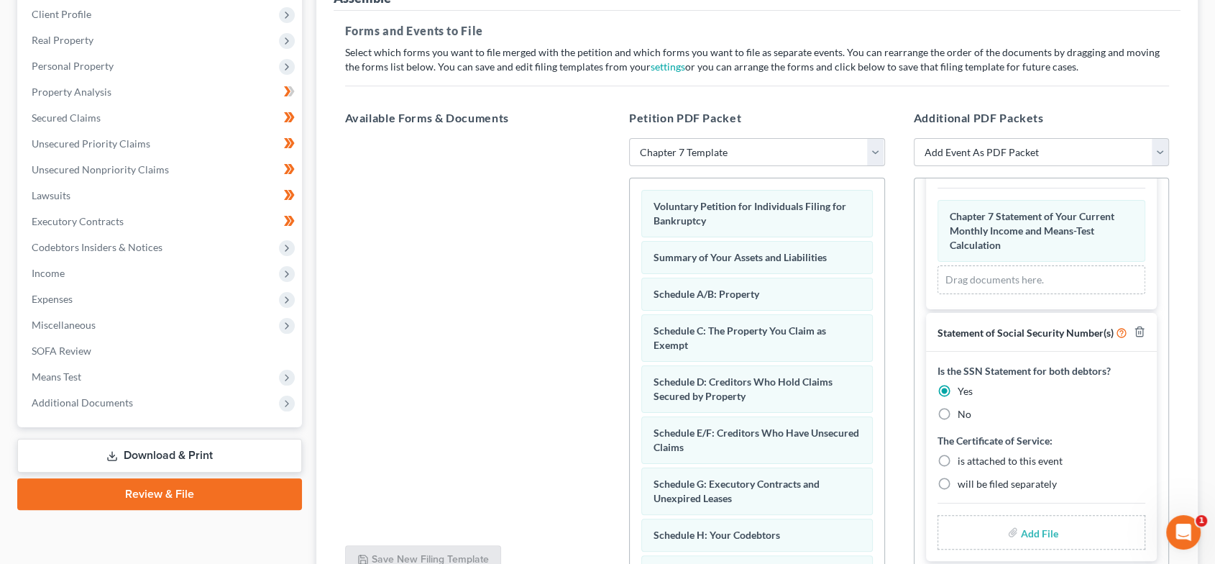
scroll to position [668, 0]
click at [958, 459] on label "is attached to this event" at bounding box center [1010, 461] width 105 height 14
click at [963, 459] on input "is attached to this event" at bounding box center [967, 458] width 9 height 9
radio input "true"
click at [1040, 530] on input "file" at bounding box center [1038, 532] width 35 height 26
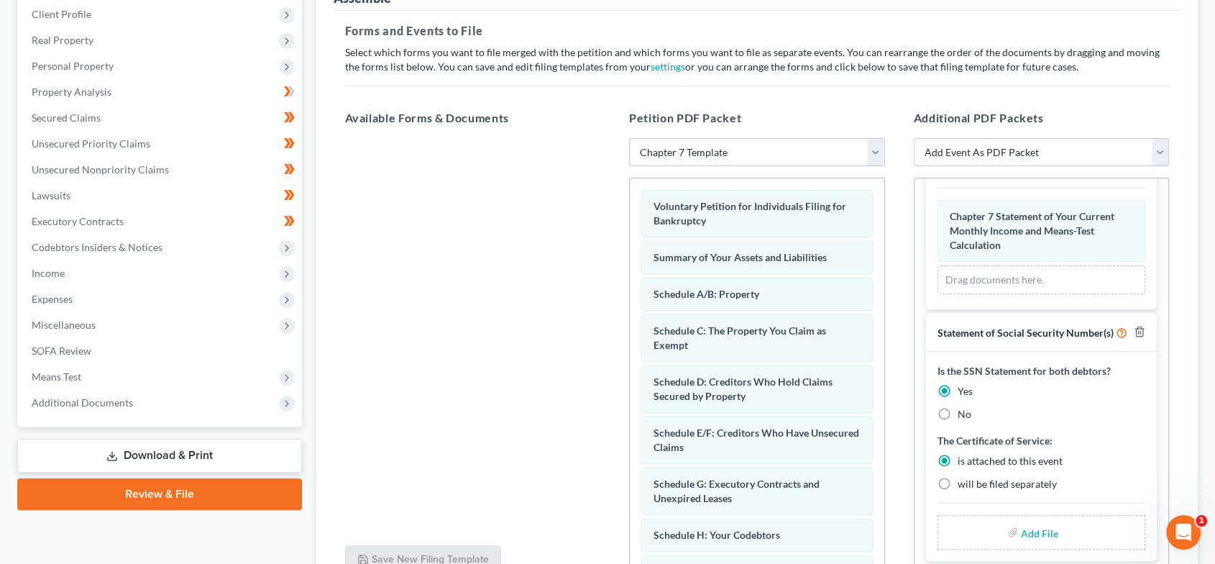
type input "C:\fakepath\SSN.pdf"
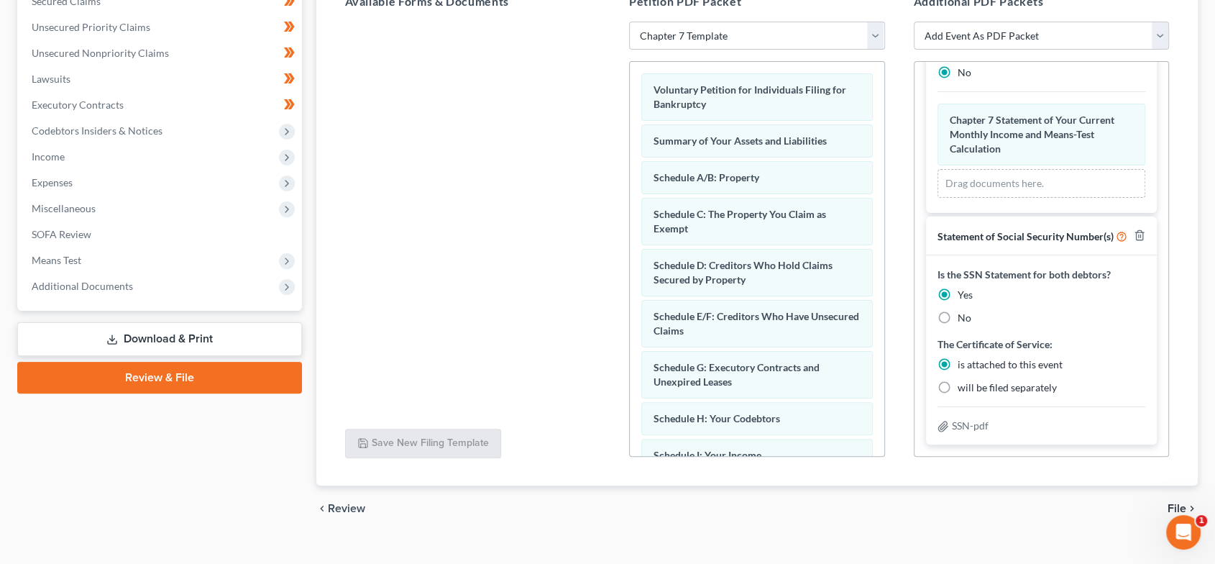
scroll to position [338, 0]
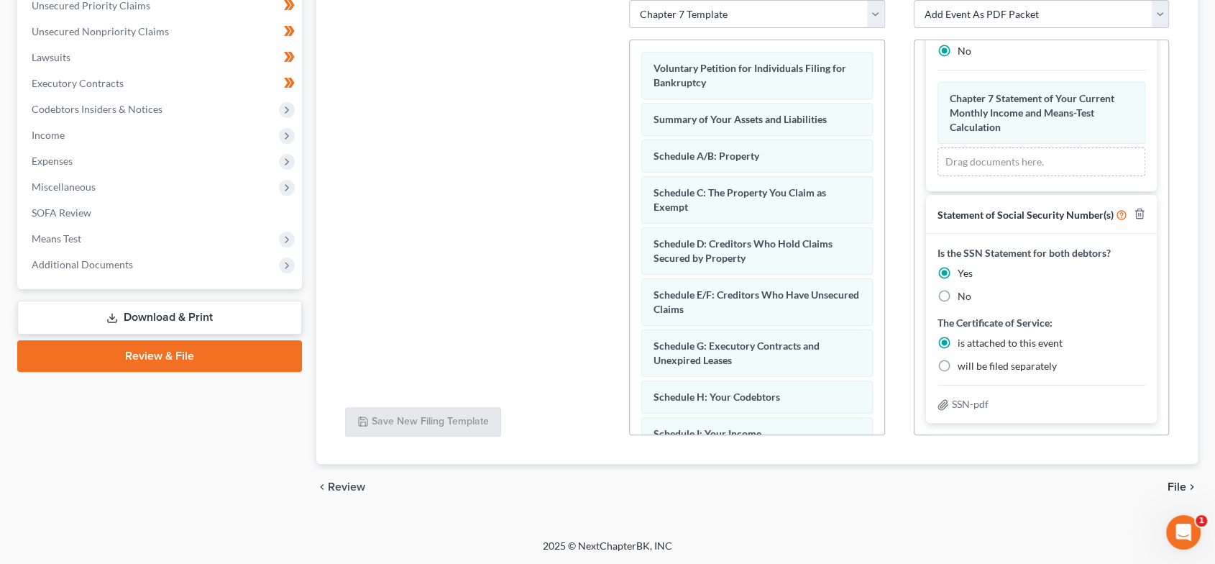
drag, startPoint x: 943, startPoint y: 402, endPoint x: 1126, endPoint y: 483, distance: 199.9
click at [943, 401] on icon at bounding box center [942, 405] width 9 height 10
click at [1177, 485] on span "File" at bounding box center [1177, 487] width 19 height 12
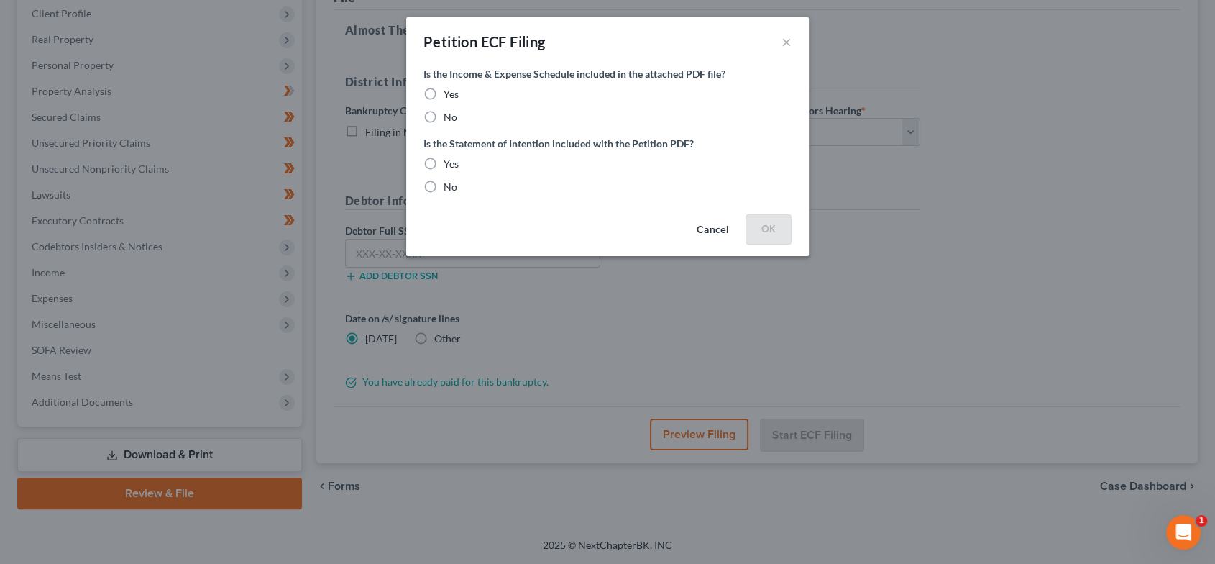
scroll to position [200, 0]
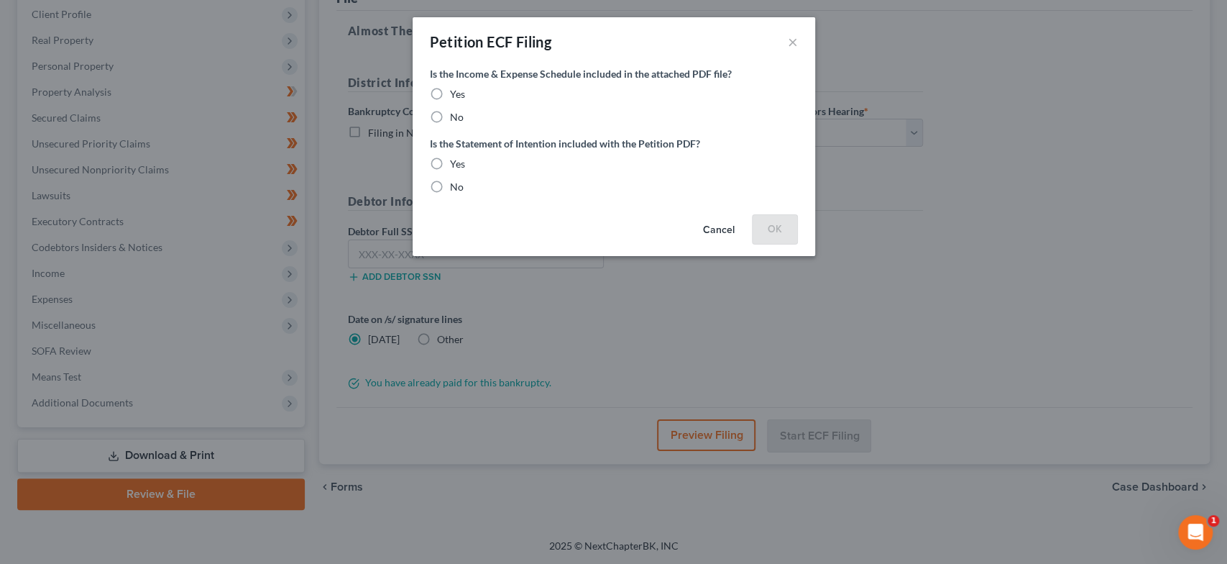
click at [447, 96] on div "Yes" at bounding box center [614, 94] width 368 height 14
click at [450, 91] on label "Yes" at bounding box center [457, 94] width 15 height 14
click at [456, 91] on input "Yes" at bounding box center [460, 91] width 9 height 9
radio input "true"
click at [450, 160] on label "Yes" at bounding box center [457, 164] width 15 height 14
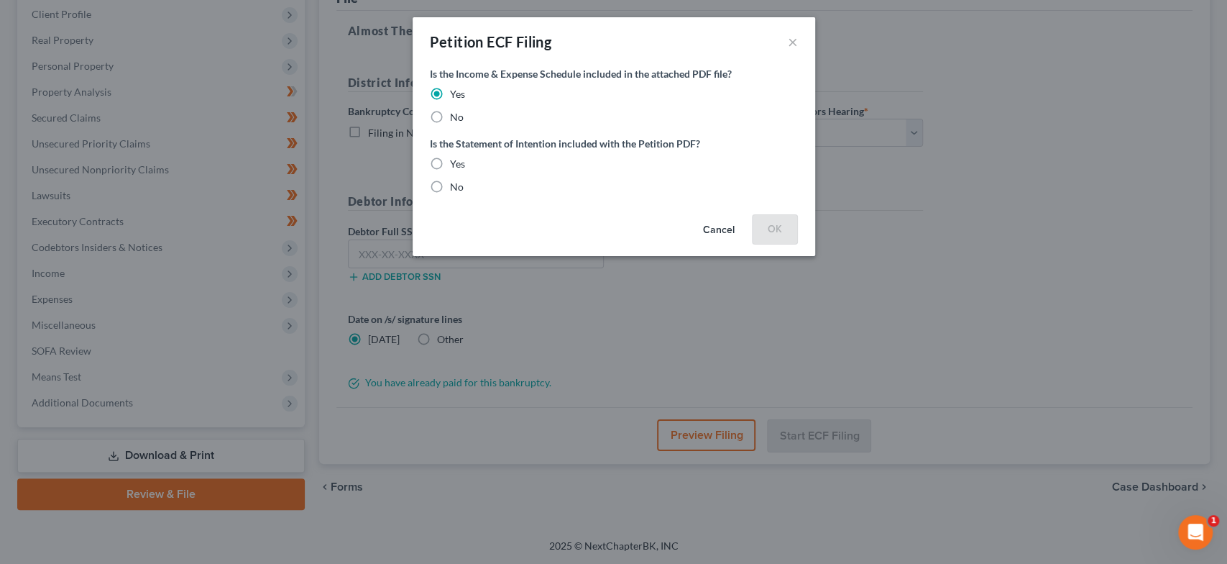
click at [456, 160] on input "Yes" at bounding box center [460, 161] width 9 height 9
radio input "true"
drag, startPoint x: 773, startPoint y: 222, endPoint x: 777, endPoint y: 176, distance: 46.2
click at [774, 222] on button "OK" at bounding box center [775, 228] width 46 height 29
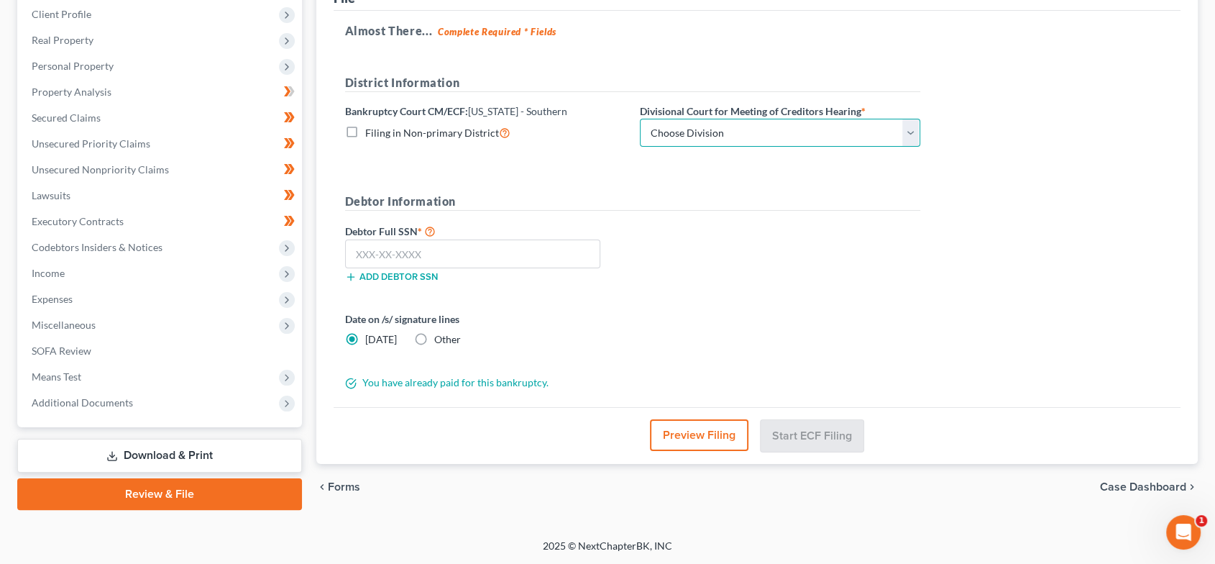
click at [776, 132] on select "Choose Division [GEOGRAPHIC_DATA] [GEOGRAPHIC_DATA] [GEOGRAPHIC_DATA] [GEOGRAPH…" at bounding box center [780, 133] width 280 height 29
select select "0"
click at [640, 119] on select "Choose Division [GEOGRAPHIC_DATA] [GEOGRAPHIC_DATA] [GEOGRAPHIC_DATA] [GEOGRAPH…" at bounding box center [780, 133] width 280 height 29
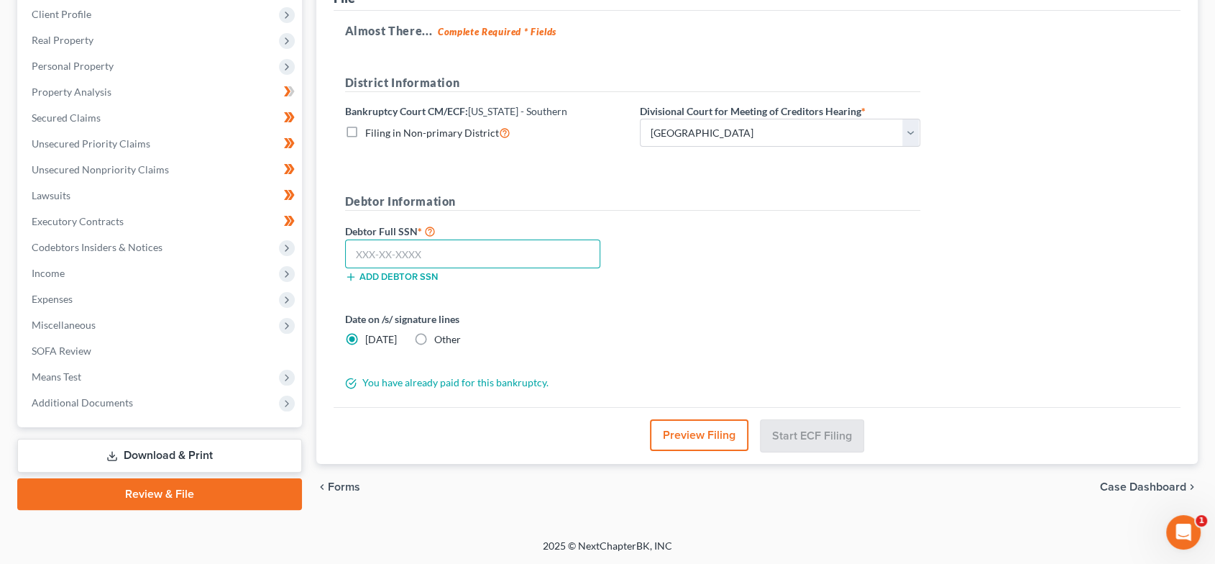
click at [502, 251] on input "text" at bounding box center [473, 253] width 256 height 29
paste input "500-04-0733"
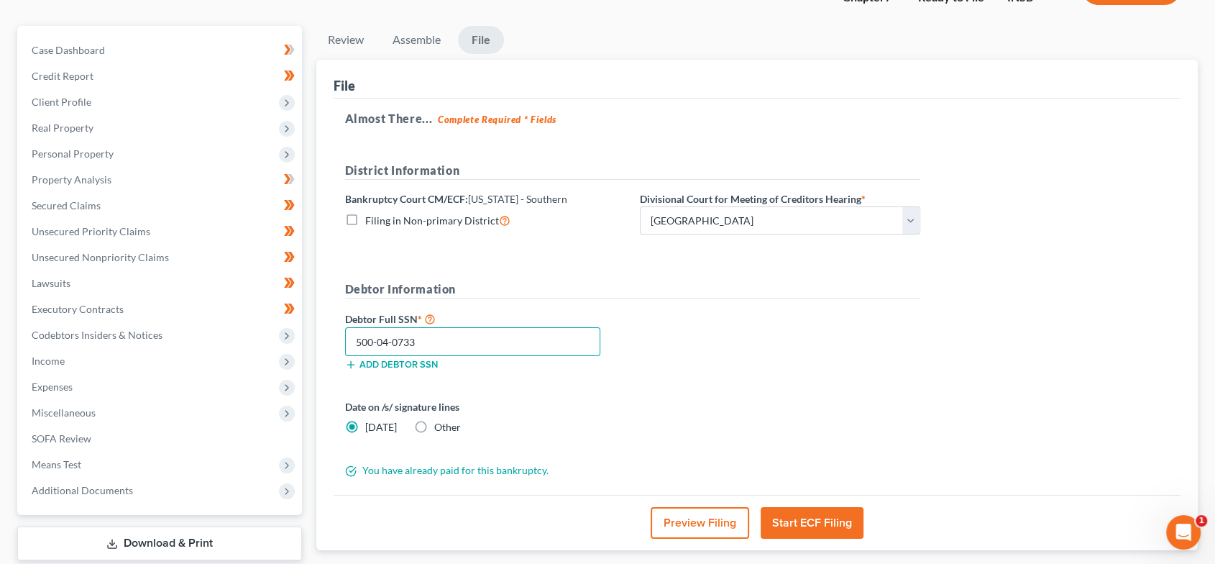
scroll to position [0, 0]
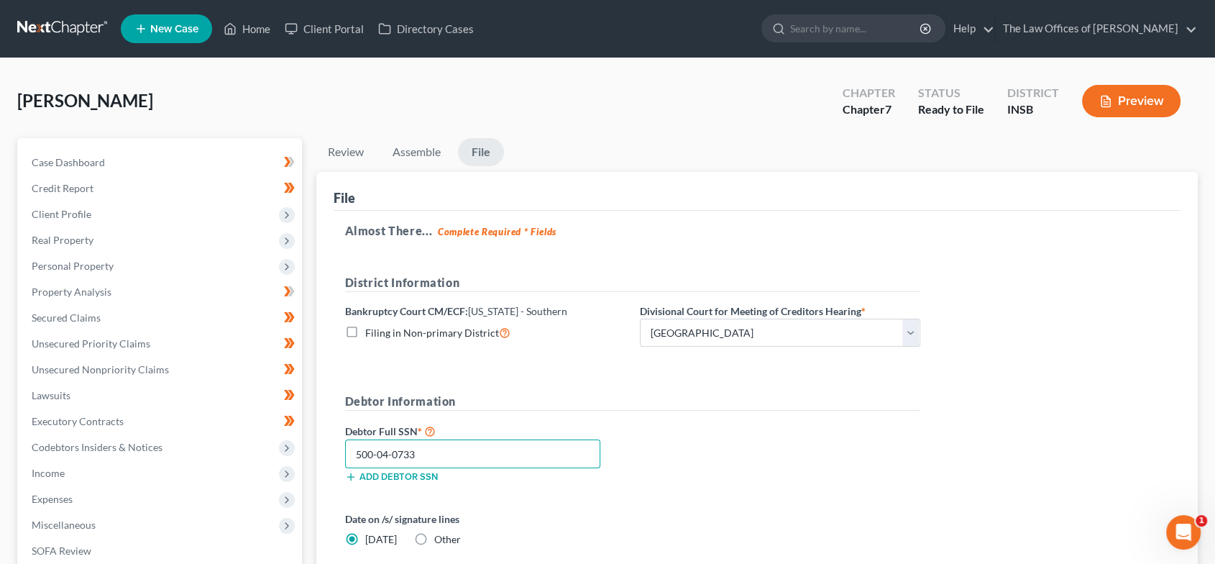
type input "500-04-0733"
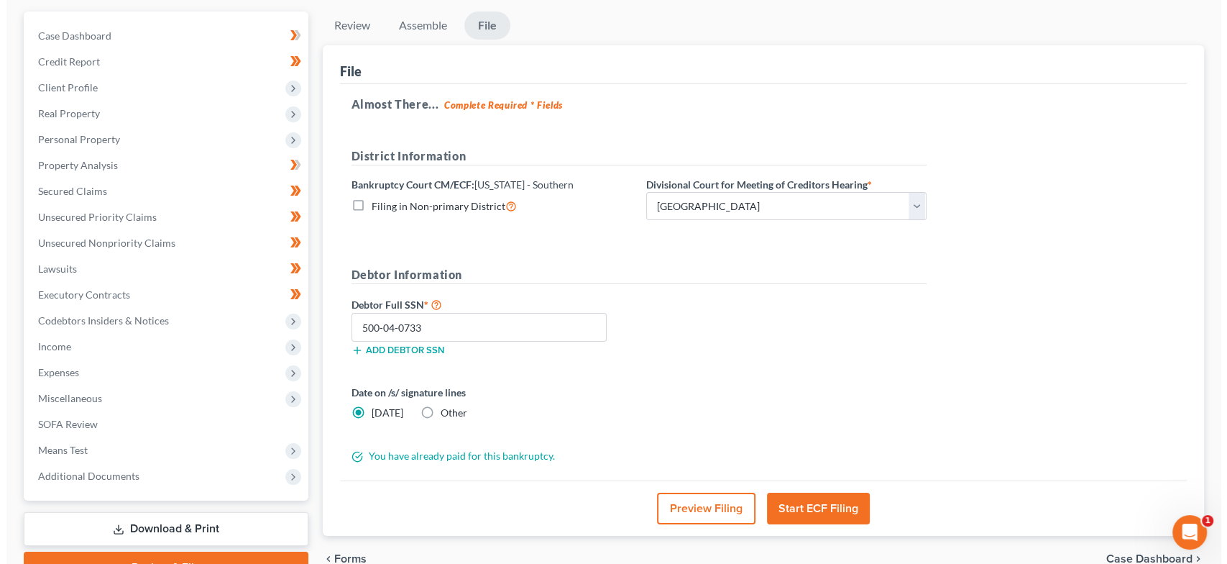
scroll to position [200, 0]
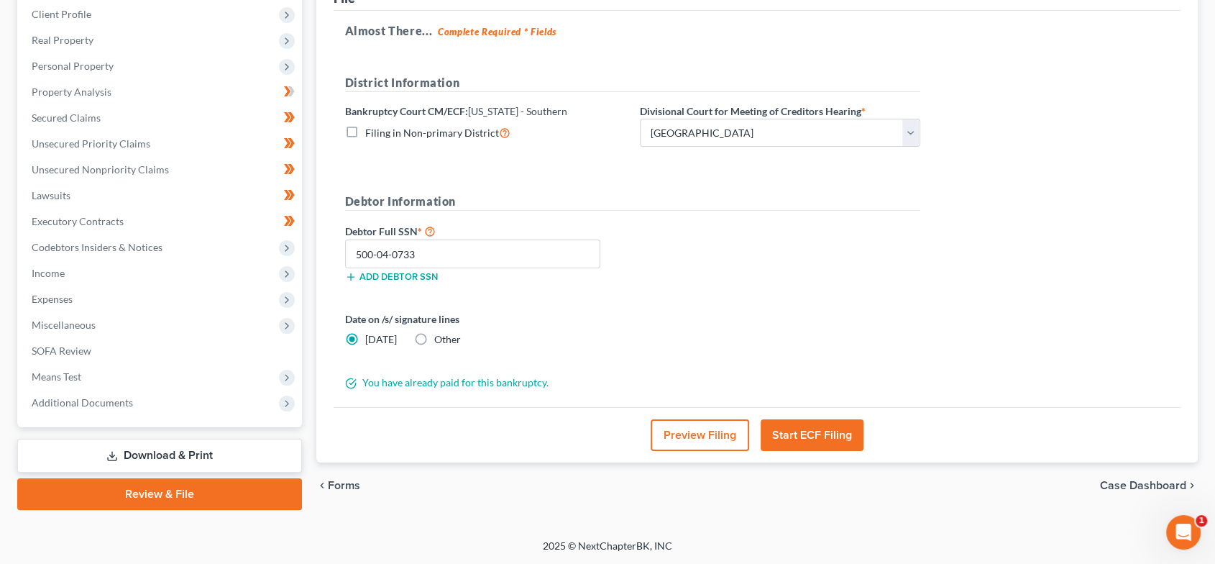
click at [849, 441] on button "Start ECF Filing" at bounding box center [812, 435] width 103 height 32
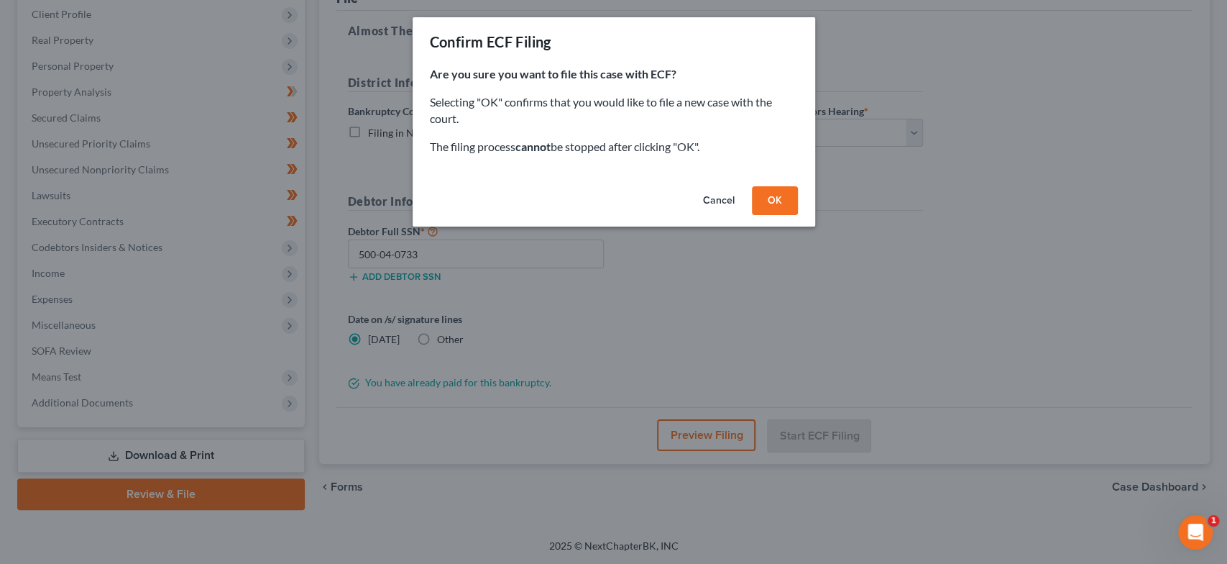
click at [785, 206] on button "OK" at bounding box center [775, 200] width 46 height 29
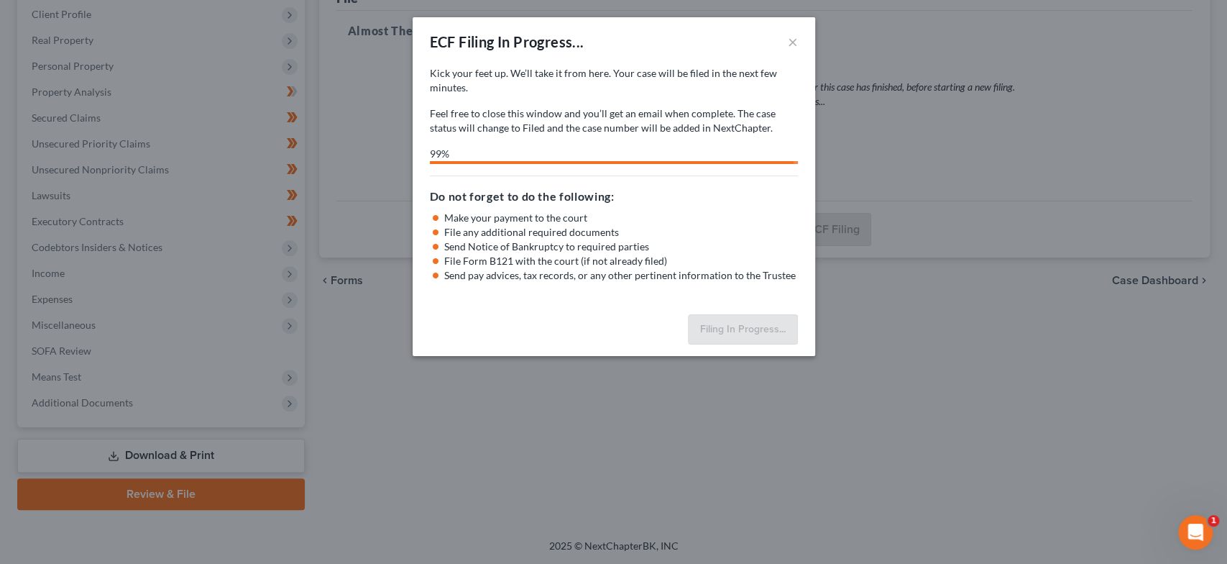
select select "0"
